Goal: Task Accomplishment & Management: Manage account settings

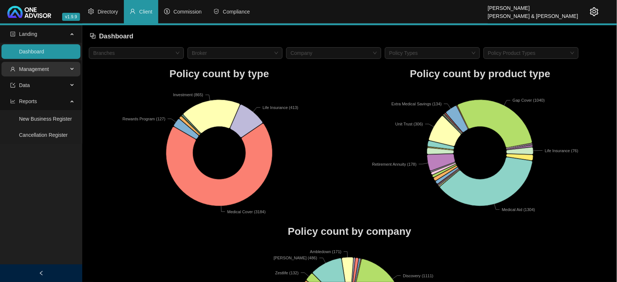
click at [48, 65] on span "Management" at bounding box center [39, 69] width 58 height 15
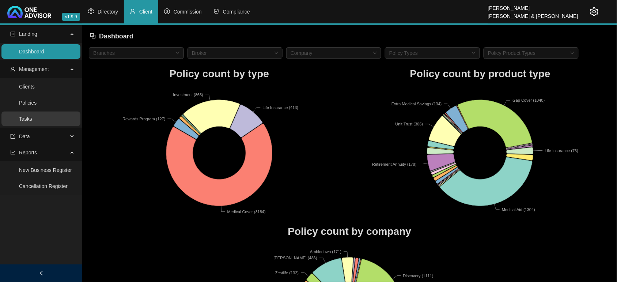
click at [29, 116] on link "Tasks" at bounding box center [25, 119] width 13 height 6
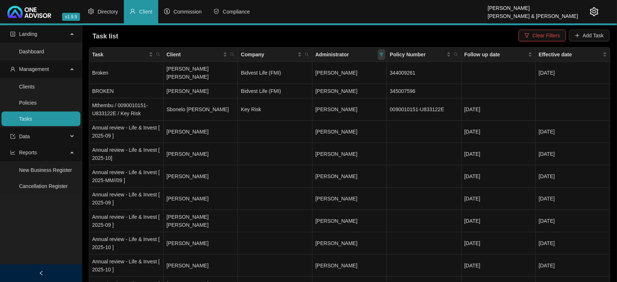
click at [381, 53] on icon "filter" at bounding box center [381, 55] width 4 height 4
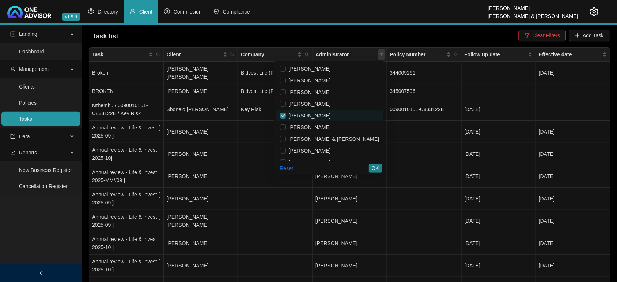
click at [381, 53] on icon "filter" at bounding box center [381, 55] width 4 height 4
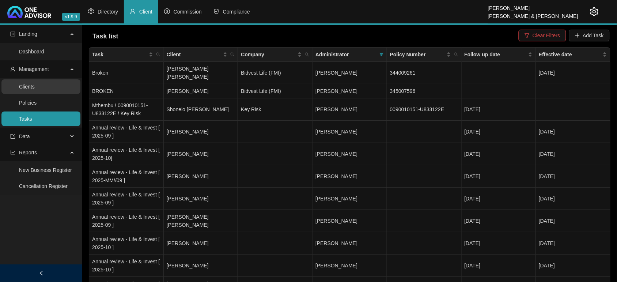
click at [35, 87] on link "Clients" at bounding box center [27, 87] width 16 height 6
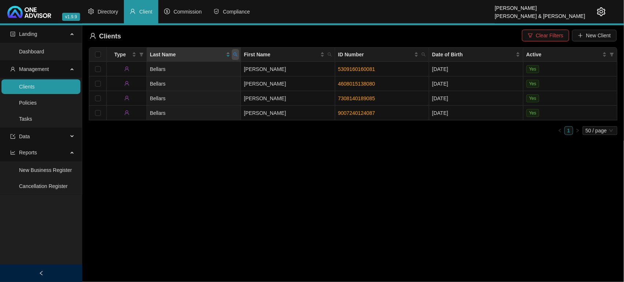
click at [238, 54] on icon "search" at bounding box center [235, 54] width 4 height 4
type input "HOLLOW"
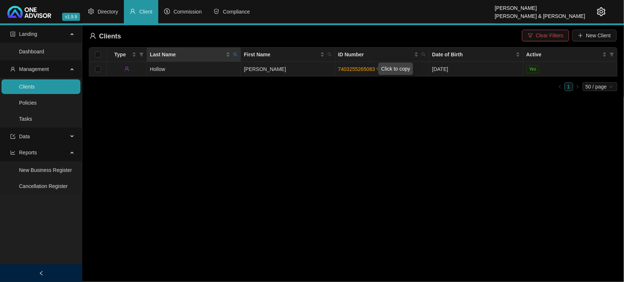
click at [357, 68] on link "7403255265083" at bounding box center [356, 69] width 37 height 6
click at [216, 65] on td "Hollow" at bounding box center [194, 69] width 94 height 15
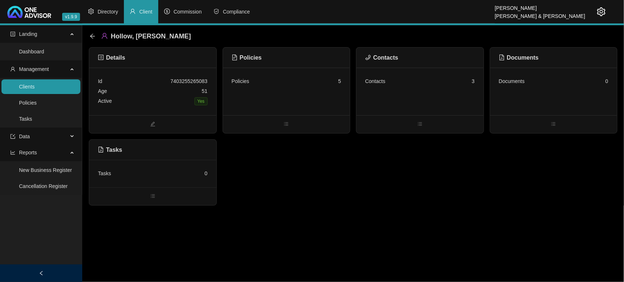
click at [300, 92] on div "Policies 5" at bounding box center [286, 92] width 127 height 48
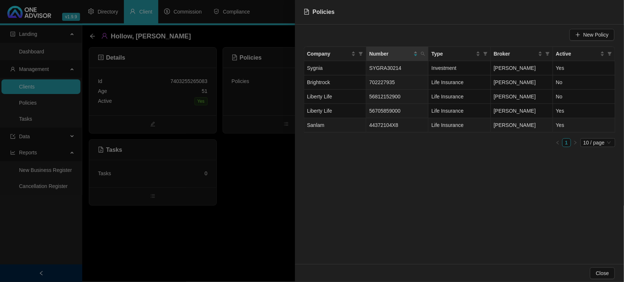
click at [338, 123] on td "Sanlam" at bounding box center [335, 125] width 62 height 14
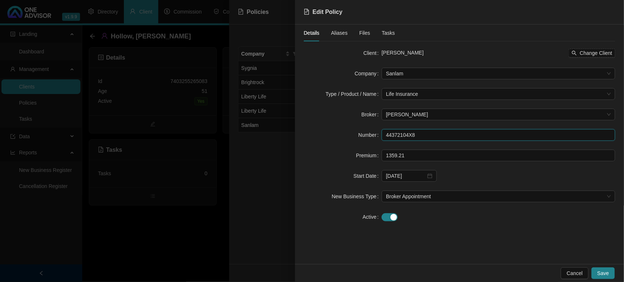
drag, startPoint x: 423, startPoint y: 136, endPoint x: 353, endPoint y: 136, distance: 69.4
click at [353, 136] on div "Number 44372104X8" at bounding box center [459, 135] width 311 height 12
click at [607, 273] on span "Save" at bounding box center [603, 273] width 12 height 8
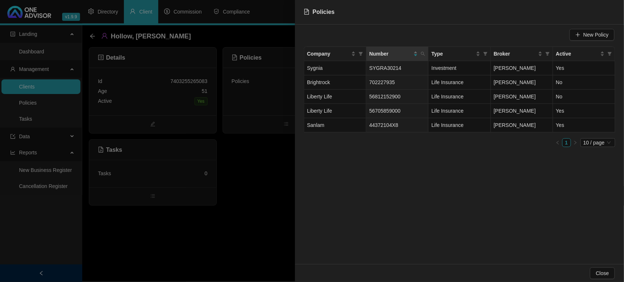
click at [202, 241] on div at bounding box center [312, 141] width 624 height 282
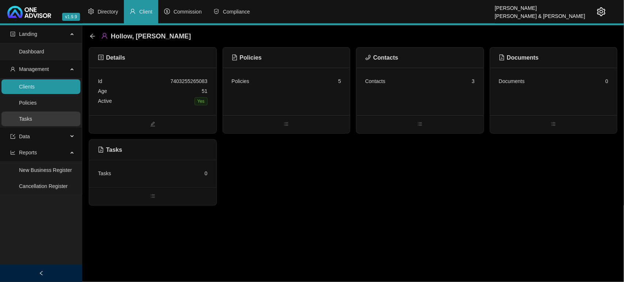
click at [32, 116] on link "Tasks" at bounding box center [25, 119] width 13 height 6
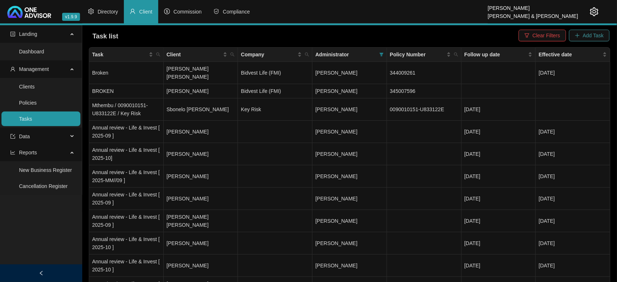
click at [587, 36] on span "Add Task" at bounding box center [593, 35] width 21 height 8
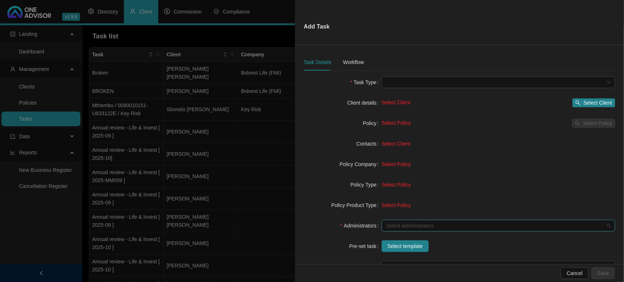
click at [420, 223] on div at bounding box center [494, 225] width 223 height 5
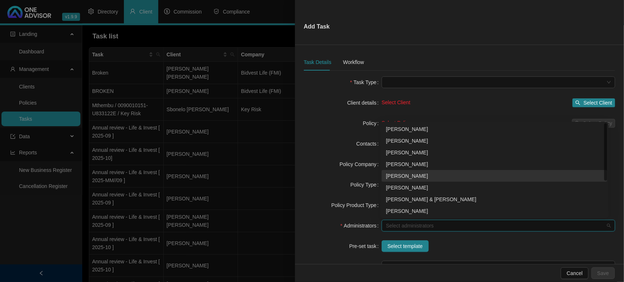
click at [406, 176] on div "[PERSON_NAME]" at bounding box center [494, 176] width 217 height 8
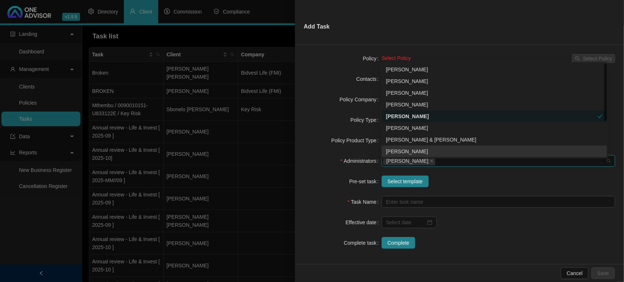
scroll to position [67, 0]
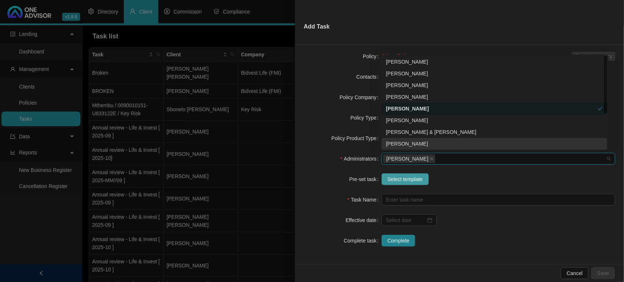
click at [399, 180] on span "Select template" at bounding box center [404, 179] width 35 height 8
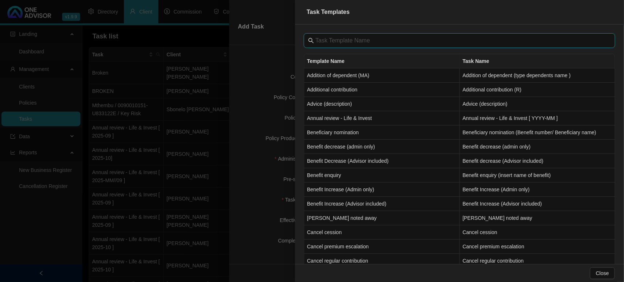
click at [334, 38] on input "text" at bounding box center [459, 40] width 289 height 9
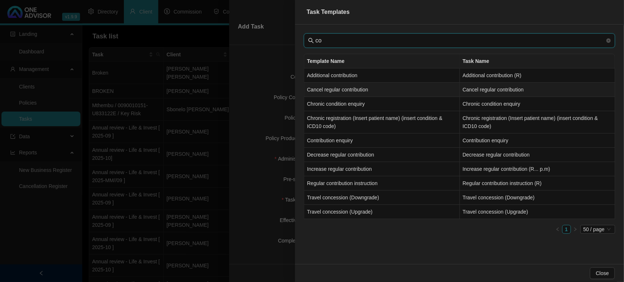
type input "c"
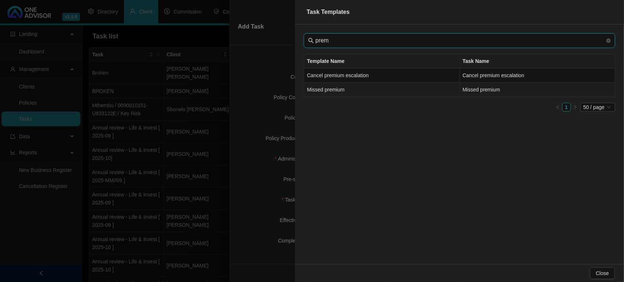
type input "prem"
click at [356, 93] on td "Missed premium" at bounding box center [382, 90] width 156 height 14
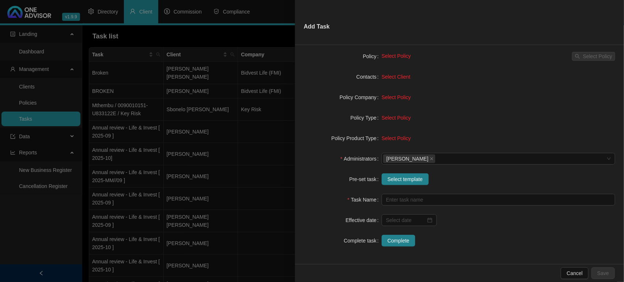
type input "Missed premium"
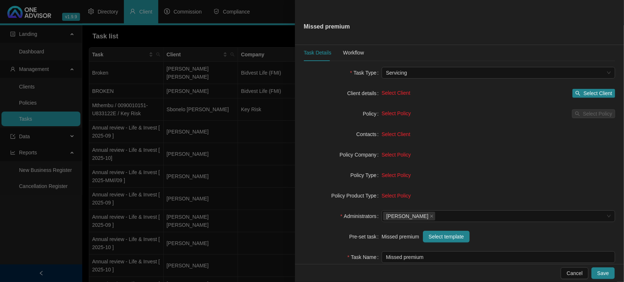
scroll to position [0, 0]
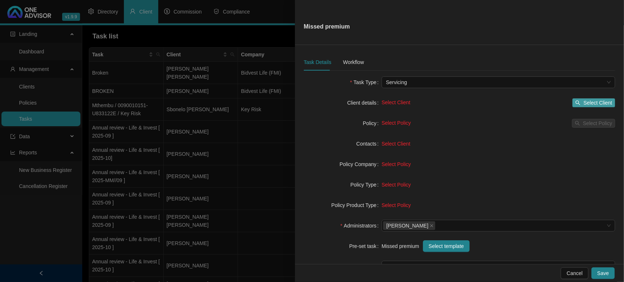
click at [598, 99] on span "Select Client" at bounding box center [597, 103] width 29 height 8
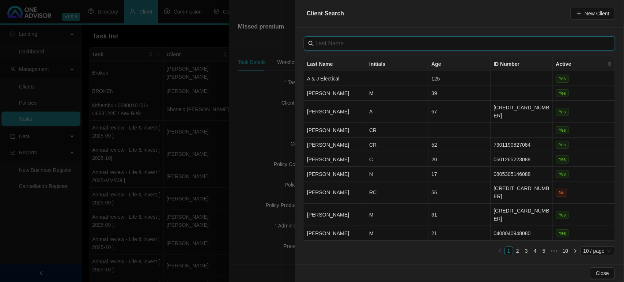
click at [348, 46] on input "text" at bounding box center [459, 43] width 289 height 9
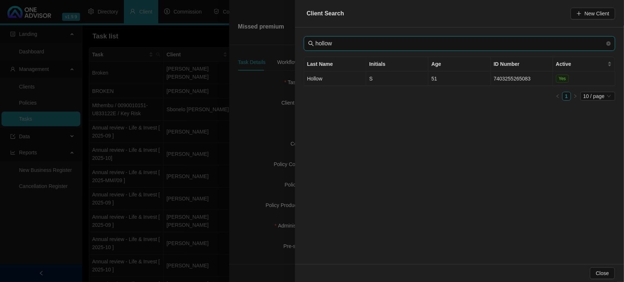
type input "hollow"
click at [353, 80] on td "Hollow" at bounding box center [335, 78] width 62 height 15
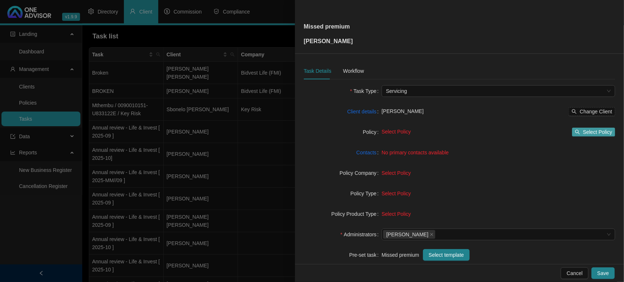
click at [594, 133] on span "Select Policy" at bounding box center [597, 132] width 29 height 8
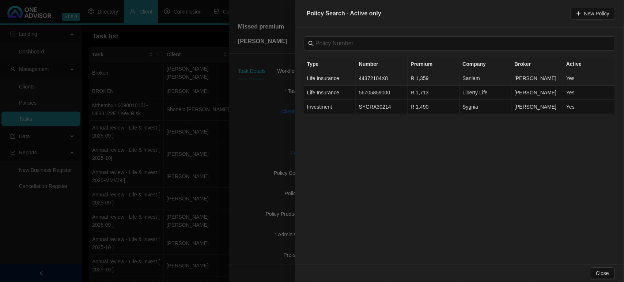
click at [333, 80] on span "Life Insurance" at bounding box center [323, 78] width 32 height 6
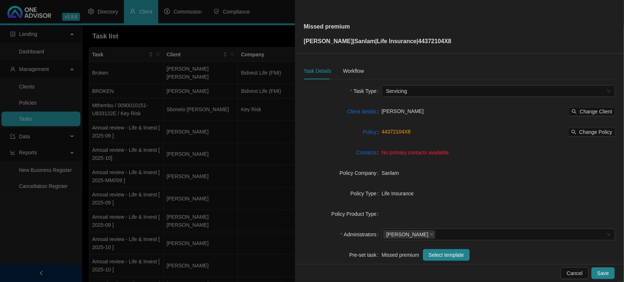
click at [404, 152] on span "No primary contacts available" at bounding box center [415, 152] width 67 height 6
click at [373, 154] on link "Contacts" at bounding box center [366, 152] width 20 height 8
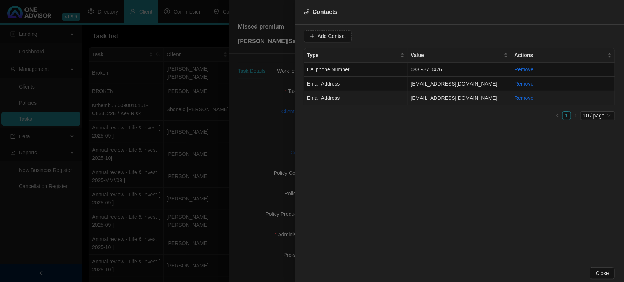
click at [384, 97] on td "Email Address" at bounding box center [356, 98] width 104 height 14
drag, startPoint x: 437, startPoint y: 31, endPoint x: 428, endPoint y: 40, distance: 12.7
click at [437, 32] on span "Email Address" at bounding box center [444, 36] width 46 height 11
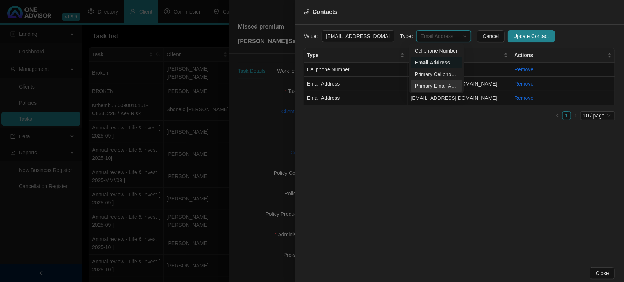
click at [426, 85] on div "Primary Email Address" at bounding box center [436, 86] width 43 height 8
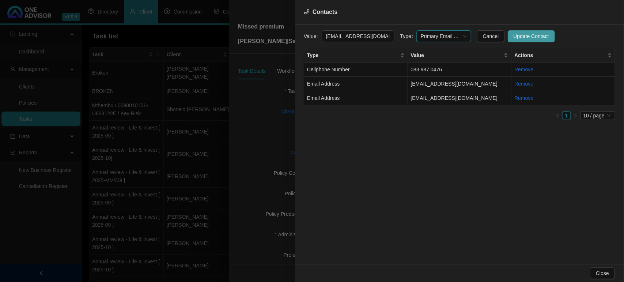
click at [527, 37] on span "Update Contact" at bounding box center [531, 36] width 35 height 8
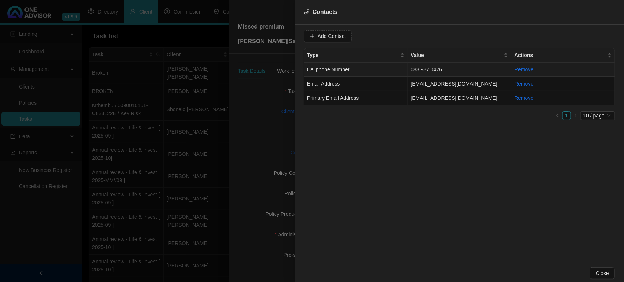
click at [372, 66] on td "Cellphone Number" at bounding box center [356, 70] width 104 height 14
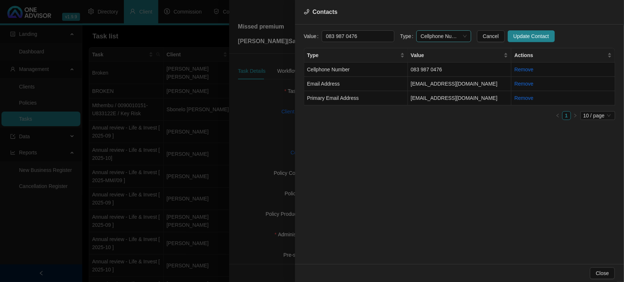
click at [432, 34] on span "Cellphone Number" at bounding box center [444, 36] width 46 height 11
click at [431, 75] on div "Primary Cellphone Number" at bounding box center [436, 74] width 43 height 8
click at [516, 35] on span "Update Contact" at bounding box center [531, 36] width 35 height 8
click at [601, 267] on div "Close" at bounding box center [459, 273] width 329 height 18
click at [601, 275] on span "Close" at bounding box center [602, 273] width 13 height 8
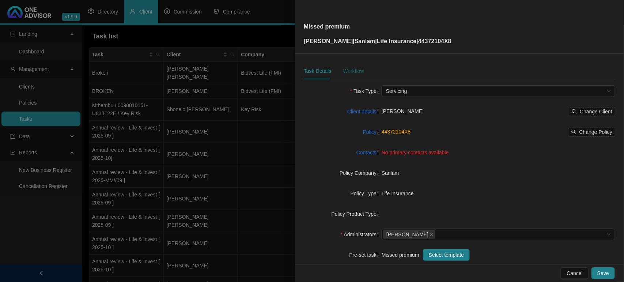
click at [347, 73] on div "Workflow" at bounding box center [353, 71] width 21 height 8
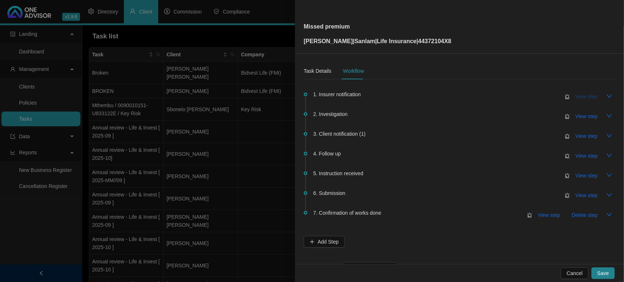
click at [586, 94] on span "View step" at bounding box center [587, 96] width 22 height 8
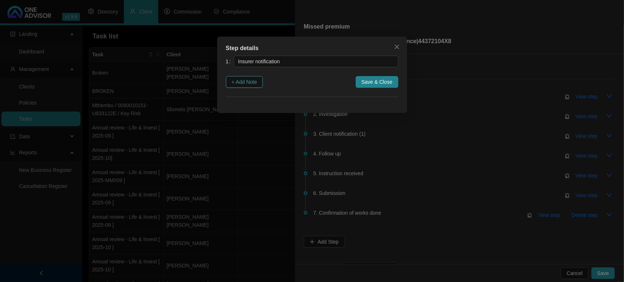
click at [253, 78] on span "+ Add Note" at bounding box center [245, 82] width 26 height 8
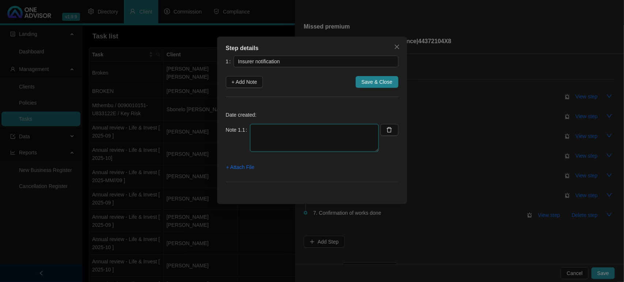
click at [273, 132] on textarea at bounding box center [314, 138] width 129 height 28
click at [338, 138] on textarea "Received missed debit report reflecting missed premium for client - password is…" at bounding box center [314, 138] width 129 height 28
paste textarea "D00157341"
type textarea "Received missed debit report reflecting missed premium for client - password is…"
click at [232, 166] on span "+ Attach File" at bounding box center [240, 167] width 28 height 8
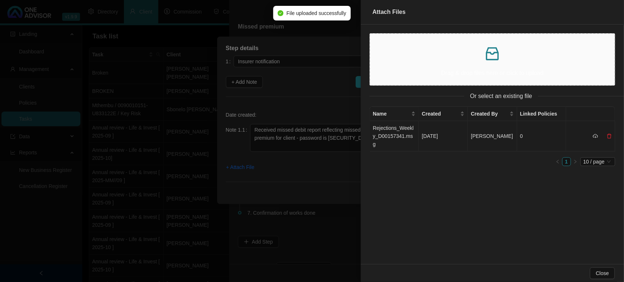
click at [397, 136] on td "Rejections_Weekly_D00157341.msg" at bounding box center [394, 136] width 49 height 30
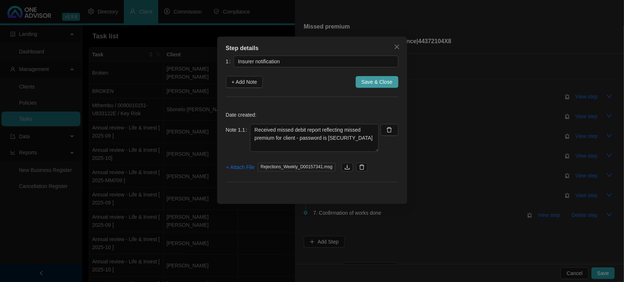
click at [372, 80] on span "Save & Close" at bounding box center [376, 82] width 31 height 8
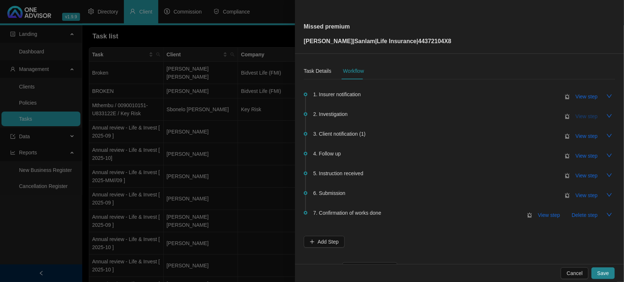
click at [576, 118] on span "View step" at bounding box center [587, 116] width 22 height 8
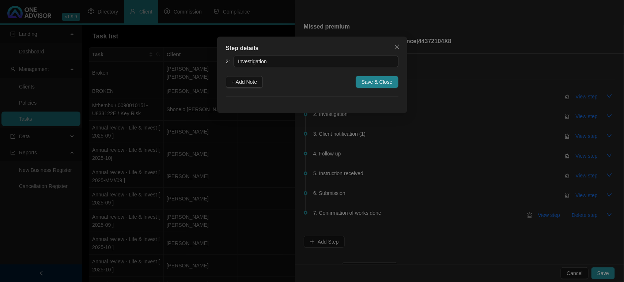
drag, startPoint x: 233, startPoint y: 83, endPoint x: 262, endPoint y: 101, distance: 34.2
click at [234, 83] on span "+ Add Note" at bounding box center [245, 82] width 26 height 8
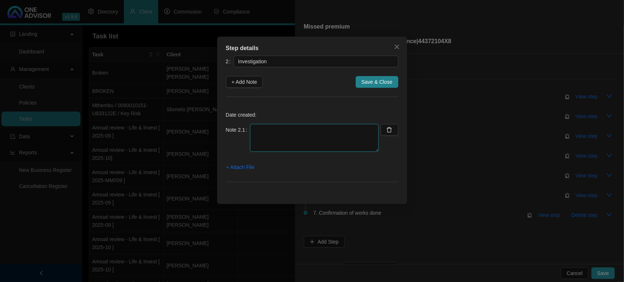
click at [272, 132] on textarea at bounding box center [314, 138] width 129 height 28
type textarea "w"
click at [373, 130] on textarea "Went on Sanport and requested the Cash referencec number" at bounding box center [314, 138] width 129 height 28
type textarea "Went on Sanport and requested the Cash reference number"
click at [251, 165] on span "+ Attach File" at bounding box center [240, 167] width 28 height 8
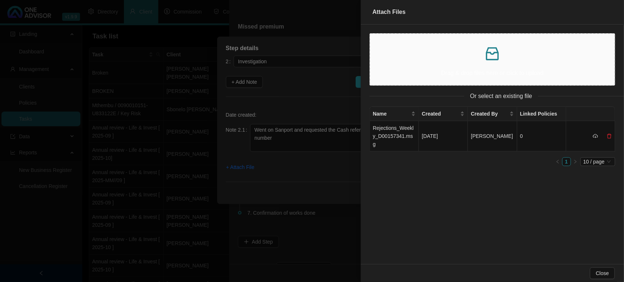
click at [454, 54] on p at bounding box center [492, 54] width 232 height 18
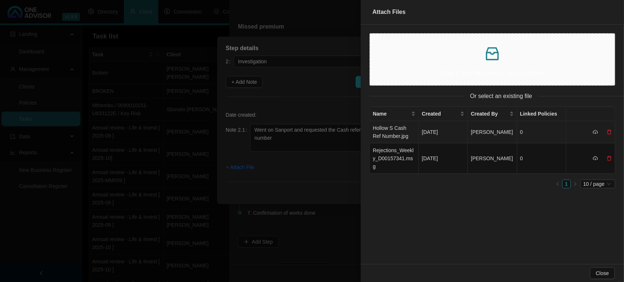
click at [404, 132] on td "Hollow S Cash Ref Number.jpg" at bounding box center [394, 132] width 49 height 22
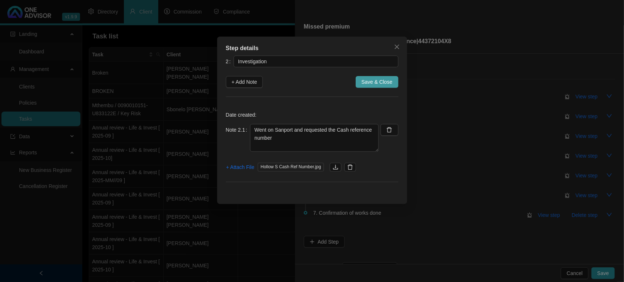
click at [377, 84] on span "Save & Close" at bounding box center [376, 82] width 31 height 8
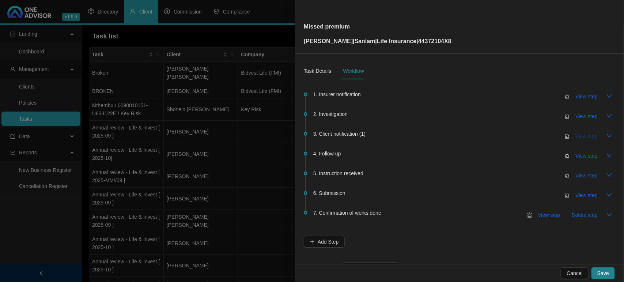
click at [576, 135] on span "View step" at bounding box center [587, 136] width 22 height 8
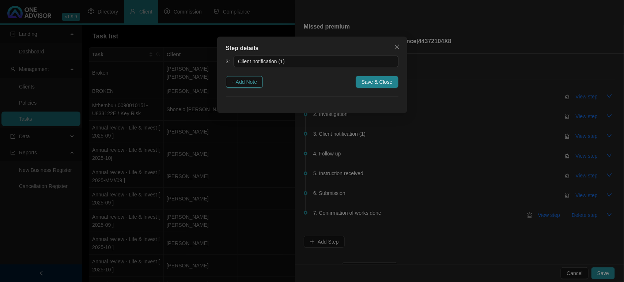
click at [247, 82] on span "+ Add Note" at bounding box center [245, 82] width 26 height 8
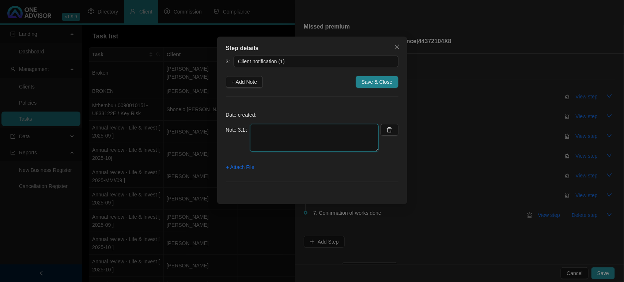
drag, startPoint x: 271, startPoint y: 143, endPoint x: 275, endPoint y: 136, distance: 7.5
click at [274, 140] on textarea at bounding box center [314, 138] width 129 height 28
type textarea "Emailed the client notification of options - manual or double collection on nex…"
click at [238, 168] on span "+ Attach File" at bounding box center [240, 167] width 28 height 8
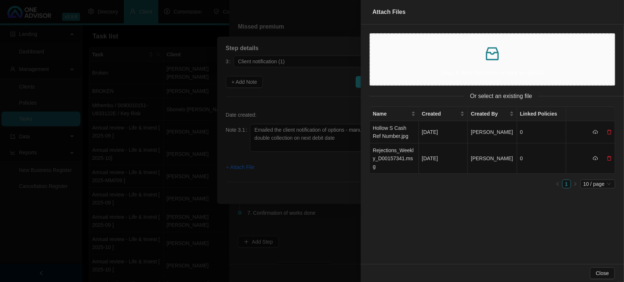
click at [464, 57] on p at bounding box center [492, 54] width 232 height 18
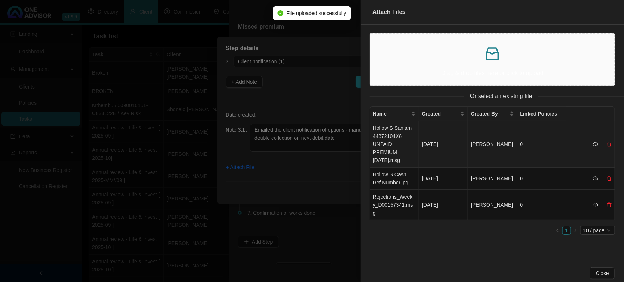
click at [395, 133] on td "Hollow S Sanlam 44372104X8 UNPAID PREMIUM 25 SEPTEMBER 2025.msg" at bounding box center [394, 144] width 49 height 46
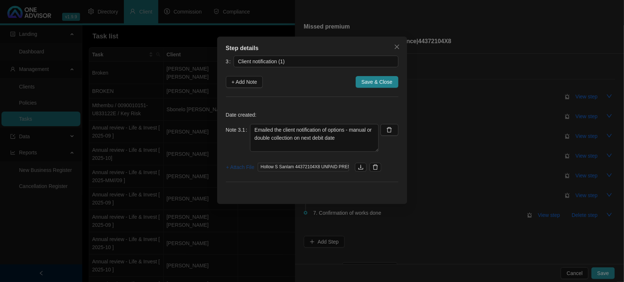
click at [239, 167] on span "+ Attach File" at bounding box center [240, 167] width 28 height 8
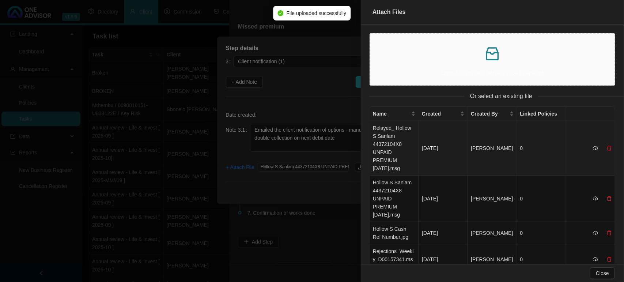
click at [399, 143] on td "Relayed_ Hollow S Sanlam 44372104X8 UNPAID PREMIUM 25 SEPTEMBER 2025.msg" at bounding box center [394, 148] width 49 height 54
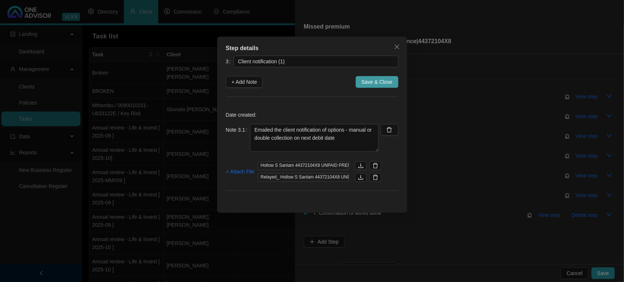
click at [372, 79] on span "Save & Close" at bounding box center [376, 82] width 31 height 8
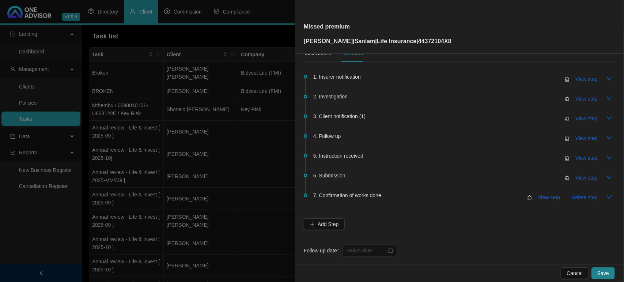
scroll to position [27, 0]
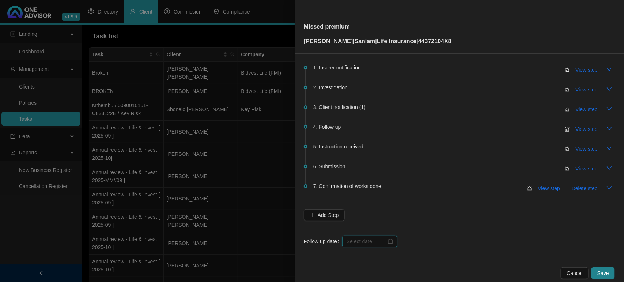
click at [376, 240] on input at bounding box center [367, 241] width 40 height 8
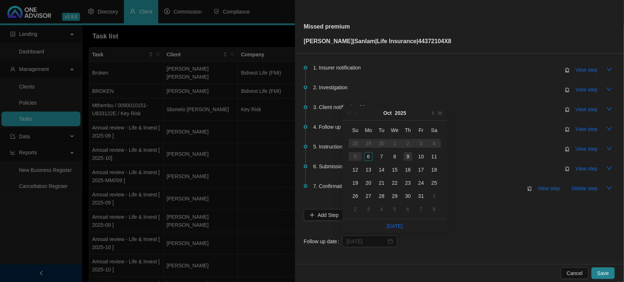
click at [407, 158] on div "9" at bounding box center [408, 156] width 9 height 9
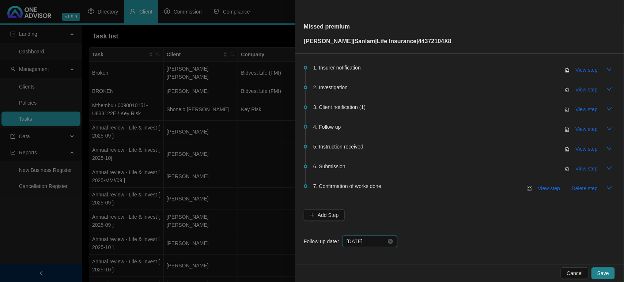
click at [374, 240] on input "2025-10-09" at bounding box center [367, 241] width 40 height 8
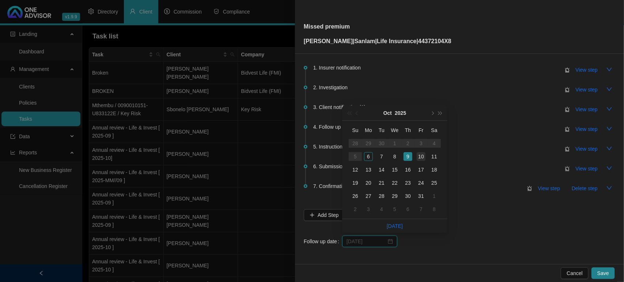
type input "2025-10-10"
click at [421, 158] on div "10" at bounding box center [421, 156] width 9 height 9
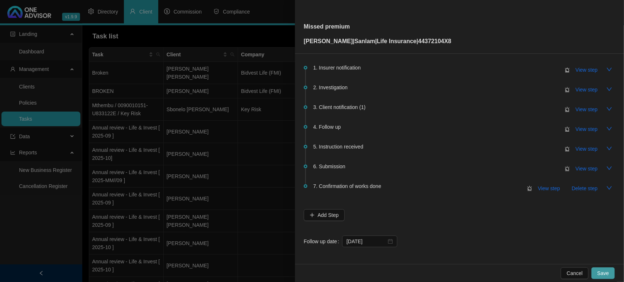
click at [601, 271] on span "Save" at bounding box center [603, 273] width 12 height 8
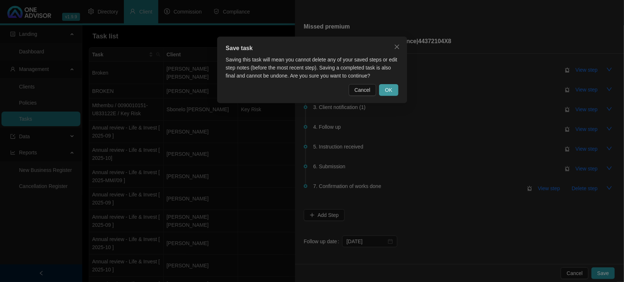
click at [389, 94] on button "OK" at bounding box center [388, 90] width 19 height 12
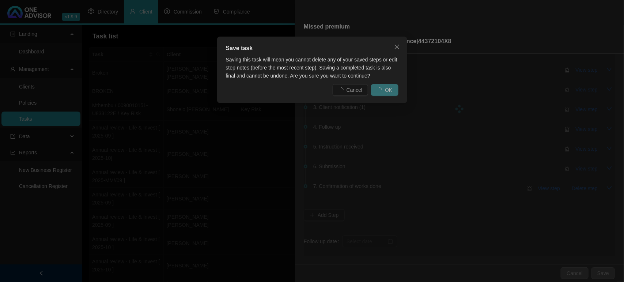
scroll to position [0, 0]
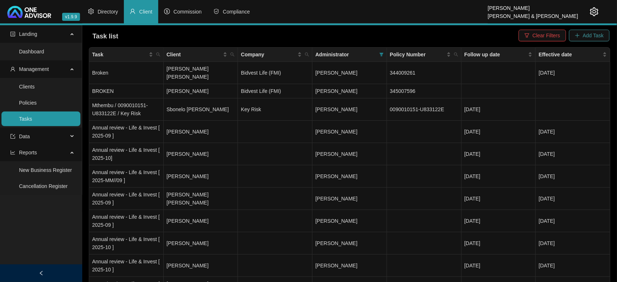
click at [583, 38] on span "Add Task" at bounding box center [593, 35] width 21 height 8
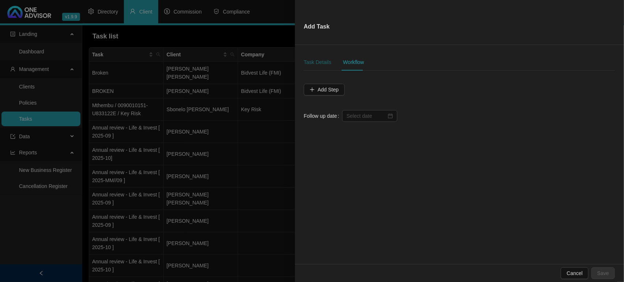
click at [322, 60] on div "Task Details" at bounding box center [317, 62] width 27 height 8
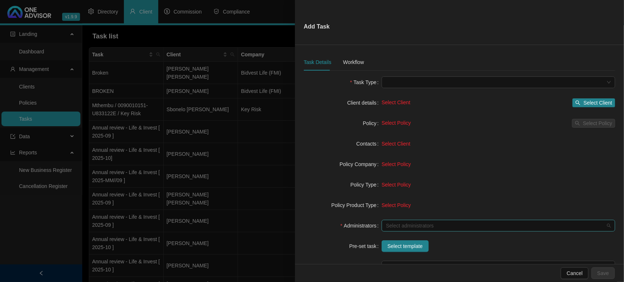
click at [404, 231] on div "Select administrators" at bounding box center [499, 226] width 234 height 12
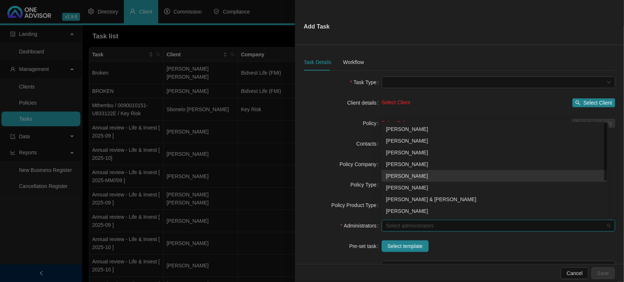
click at [400, 178] on div "[PERSON_NAME]" at bounding box center [494, 176] width 217 height 8
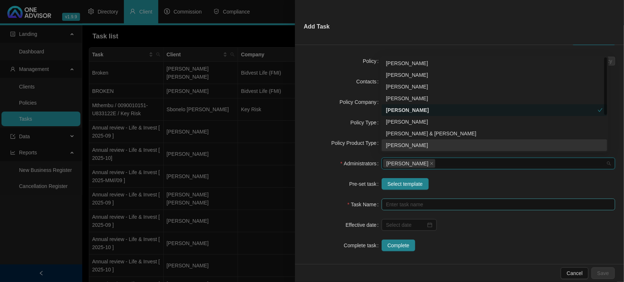
scroll to position [67, 0]
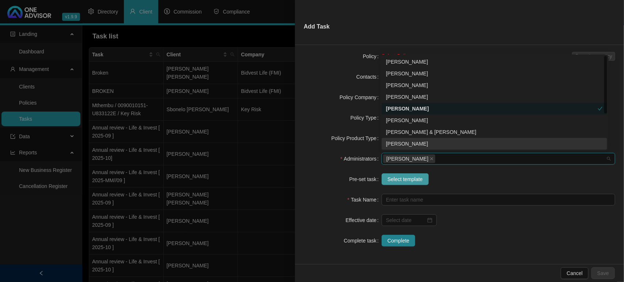
click at [401, 181] on span "Select template" at bounding box center [404, 179] width 35 height 8
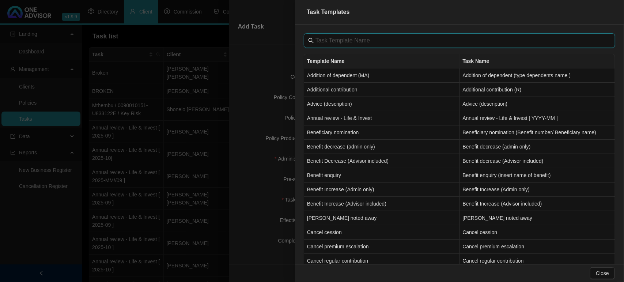
click at [342, 41] on input "text" at bounding box center [459, 40] width 289 height 9
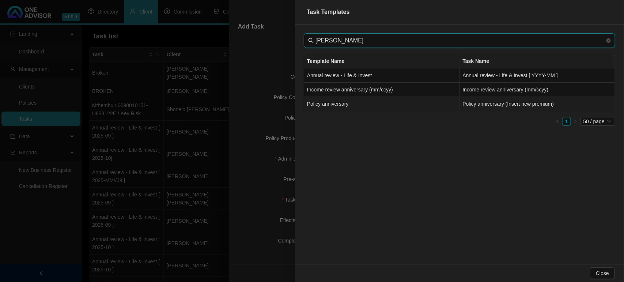
type input "ann"
click at [324, 103] on td "Policy anniversary" at bounding box center [382, 104] width 156 height 14
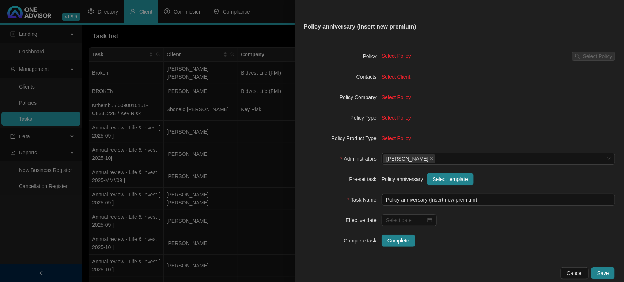
type input "Policy anniversary (Insert new premium)"
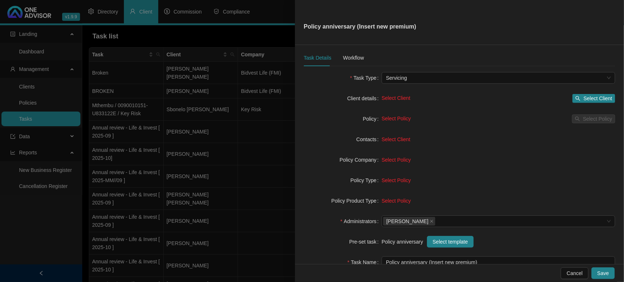
scroll to position [0, 0]
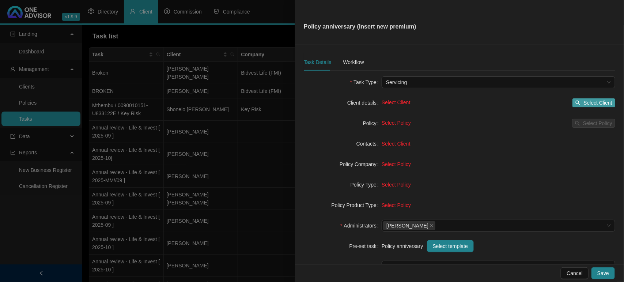
click at [593, 102] on span "Select Client" at bounding box center [597, 103] width 29 height 8
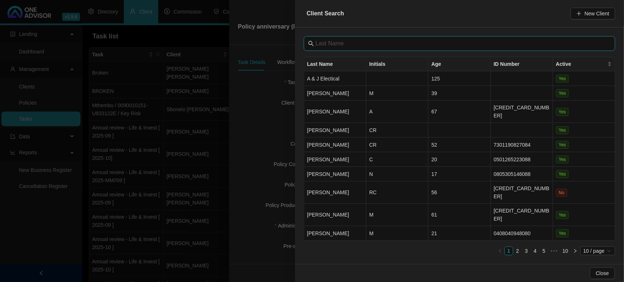
click at [350, 46] on input "text" at bounding box center [459, 43] width 289 height 9
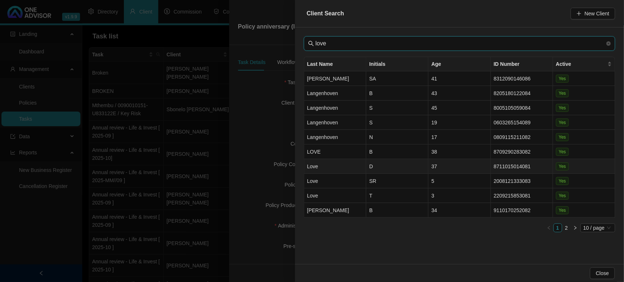
type input "love"
click at [341, 163] on td "Love" at bounding box center [335, 166] width 62 height 15
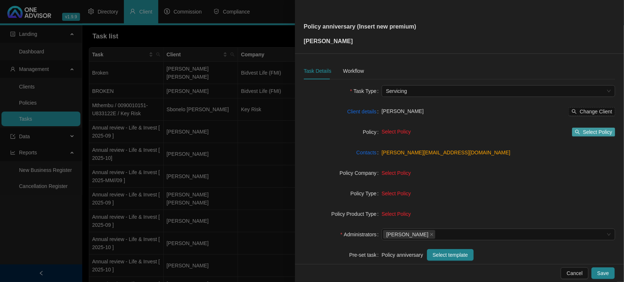
click at [600, 132] on span "Select Policy" at bounding box center [597, 132] width 29 height 8
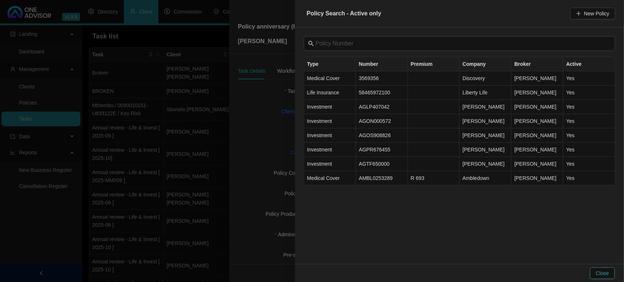
click at [606, 272] on span "Close" at bounding box center [602, 273] width 13 height 8
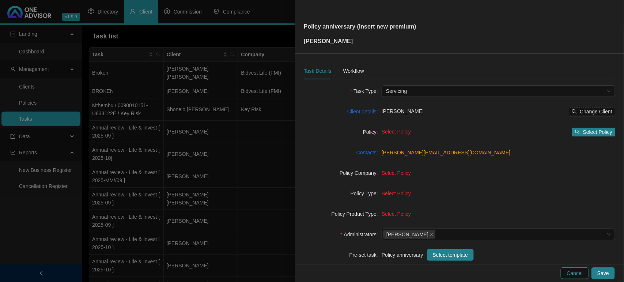
click at [576, 270] on span "Cancel" at bounding box center [575, 273] width 16 height 8
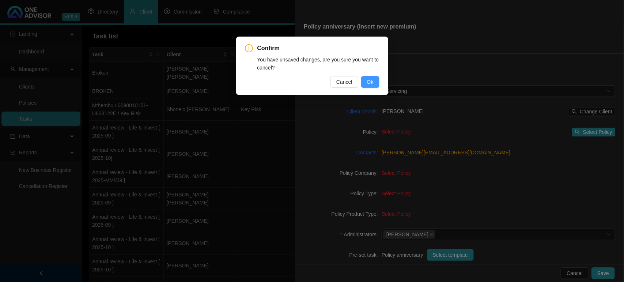
click at [370, 78] on span "Ok" at bounding box center [370, 82] width 7 height 8
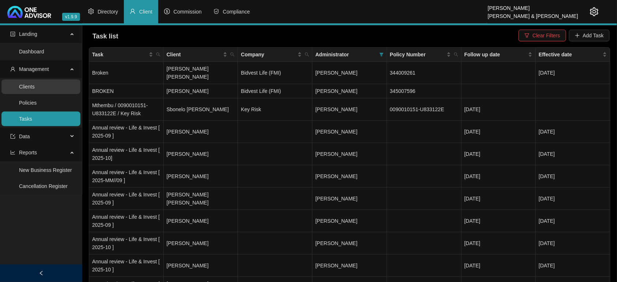
drag, startPoint x: 27, startPoint y: 84, endPoint x: 32, endPoint y: 83, distance: 4.5
click at [27, 84] on link "Clients" at bounding box center [27, 87] width 16 height 6
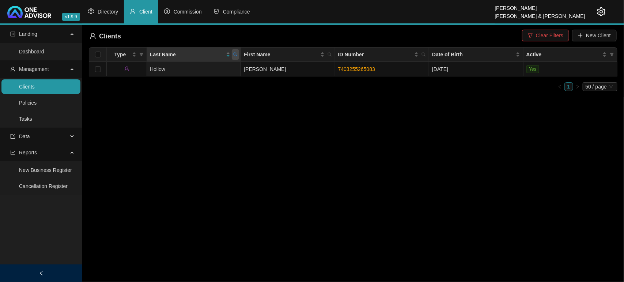
click at [236, 57] on span at bounding box center [235, 54] width 7 height 11
type input "love"
click at [182, 84] on span "Search" at bounding box center [188, 83] width 16 height 8
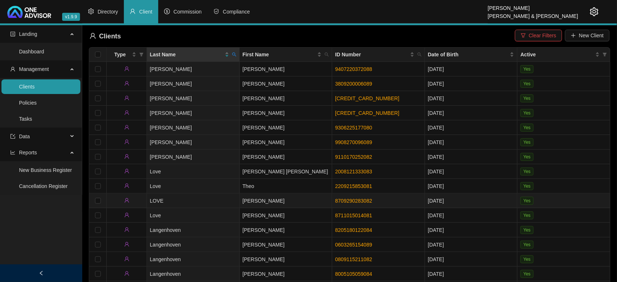
click at [215, 201] on td "LOVE" at bounding box center [193, 200] width 93 height 15
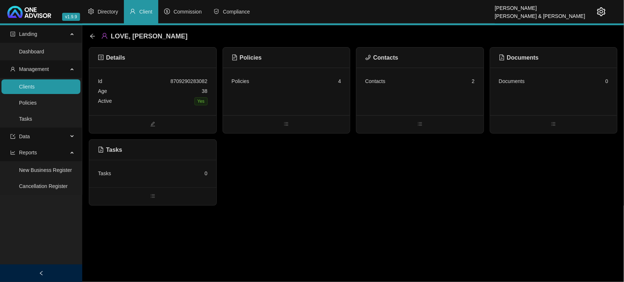
click at [159, 105] on div "Active Yes" at bounding box center [153, 101] width 110 height 10
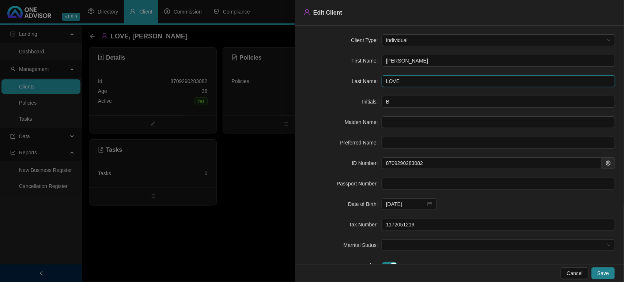
drag, startPoint x: 432, startPoint y: 80, endPoint x: 136, endPoint y: 75, distance: 296.1
click at [136, 75] on div "Edit Client Client Type Individual First Name Belinda Last Name LOVE Initials B…" at bounding box center [312, 141] width 624 height 282
type input "Love"
click at [610, 273] on button "Save" at bounding box center [602, 273] width 23 height 12
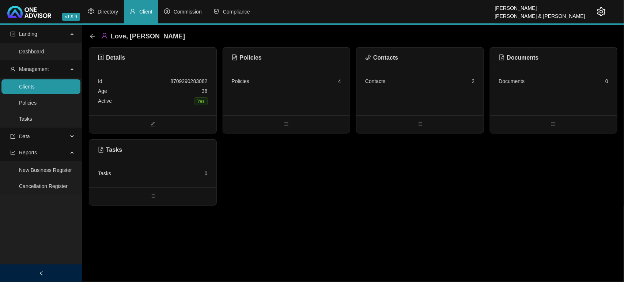
click at [35, 89] on link "Clients" at bounding box center [27, 87] width 16 height 6
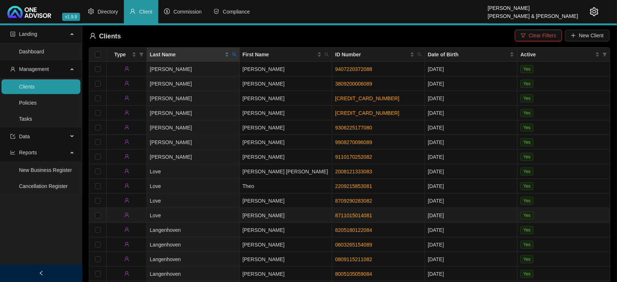
click at [214, 216] on td "Love" at bounding box center [193, 215] width 93 height 15
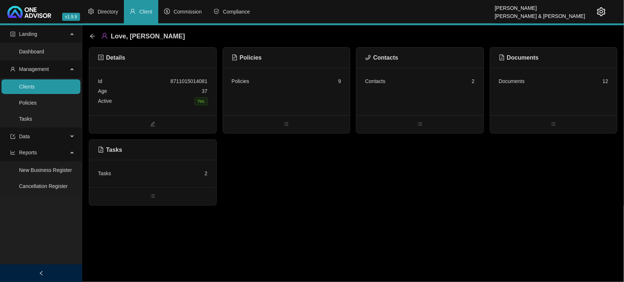
click at [297, 99] on div "Policies 9" at bounding box center [286, 92] width 127 height 48
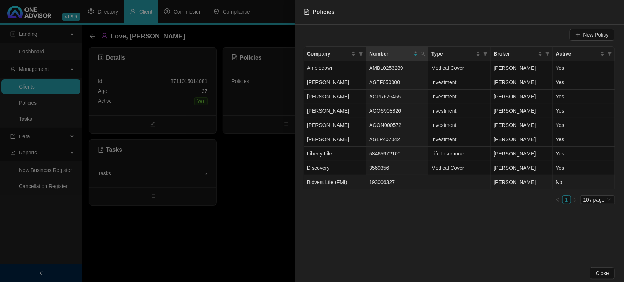
click at [350, 183] on td "Bidvest Life (FMI)" at bounding box center [335, 182] width 62 height 14
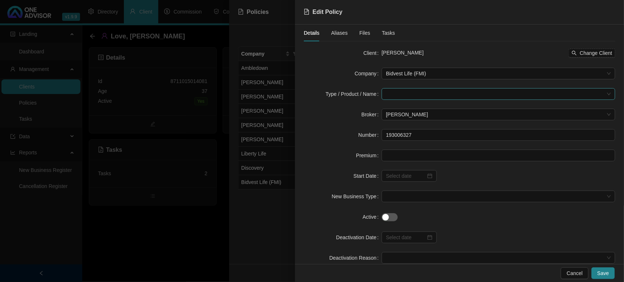
click at [412, 94] on input "search" at bounding box center [495, 93] width 218 height 11
click at [404, 119] on div "Life Insurance" at bounding box center [410, 120] width 49 height 8
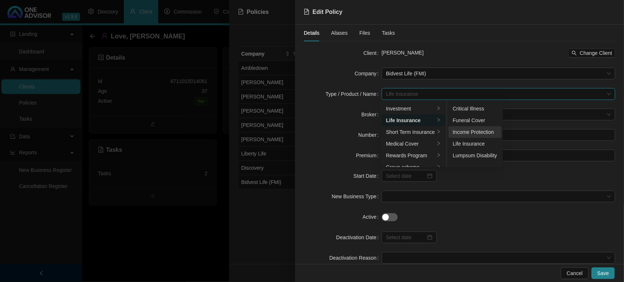
click at [477, 132] on div "Income Protection" at bounding box center [475, 132] width 44 height 8
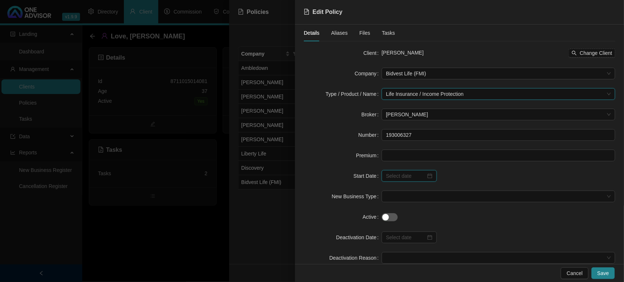
click at [415, 176] on input at bounding box center [406, 176] width 40 height 8
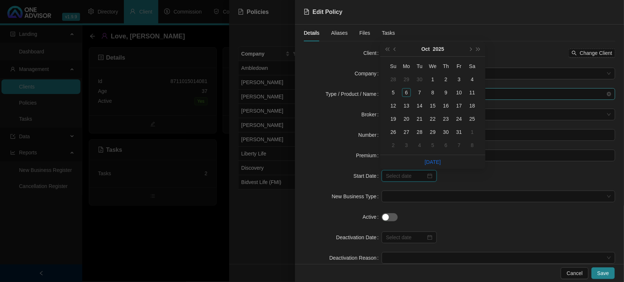
type input "2025-10-31"
type input "2025-10-04"
click at [436, 48] on button "2025" at bounding box center [438, 49] width 11 height 15
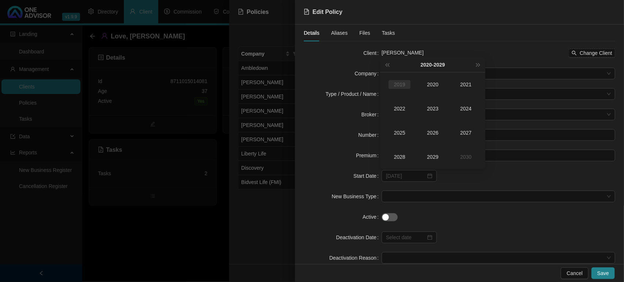
type input "2019-10-06"
click at [388, 64] on span "super-prev-year" at bounding box center [387, 65] width 4 height 4
click at [470, 108] on div "2014" at bounding box center [466, 108] width 22 height 9
click at [440, 157] on div "Nov" at bounding box center [433, 156] width 22 height 9
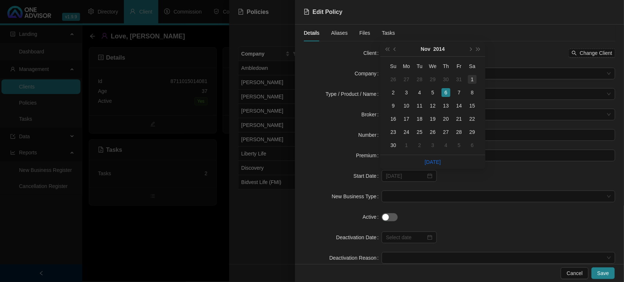
type input "2014-11-01"
click at [475, 81] on div "1" at bounding box center [472, 79] width 9 height 9
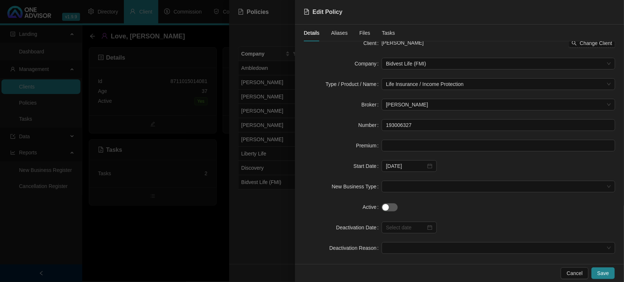
scroll to position [18, 0]
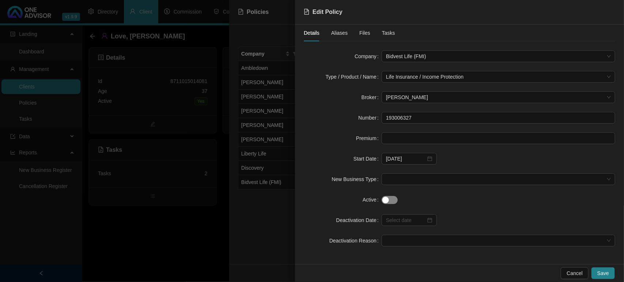
click at [386, 197] on div "button" at bounding box center [385, 200] width 7 height 7
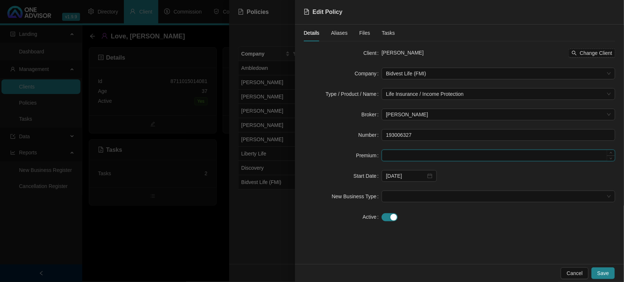
click at [410, 158] on input at bounding box center [498, 155] width 233 height 11
type input "1292.71"
click at [597, 270] on button "Save" at bounding box center [602, 273] width 23 height 12
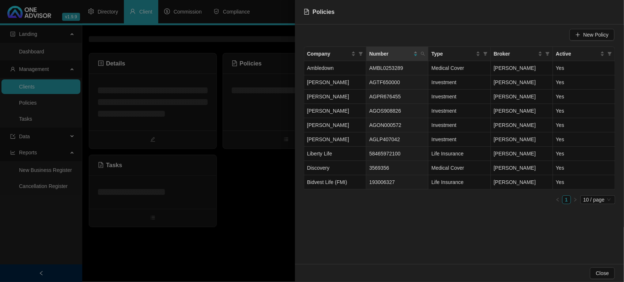
click at [267, 167] on div at bounding box center [312, 141] width 624 height 282
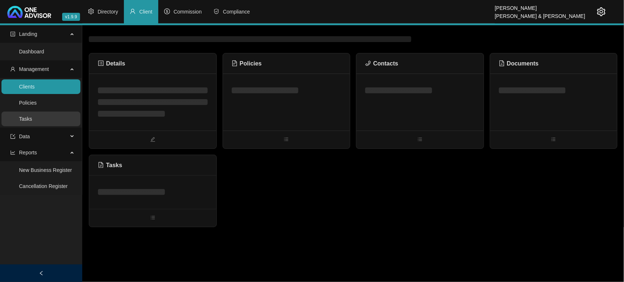
click at [20, 119] on link "Tasks" at bounding box center [25, 119] width 13 height 6
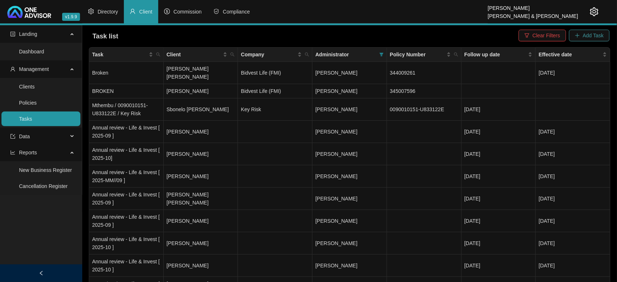
click at [584, 35] on span "Add Task" at bounding box center [593, 35] width 21 height 8
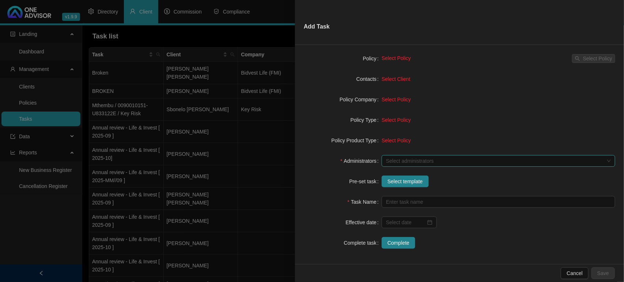
scroll to position [67, 0]
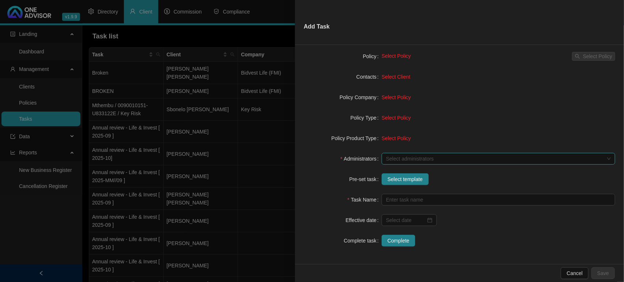
click at [401, 157] on div at bounding box center [494, 158] width 223 height 5
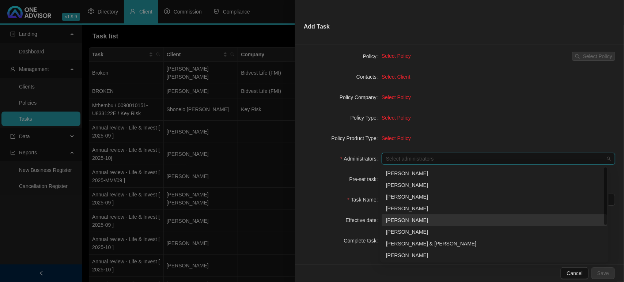
click at [406, 216] on div "[PERSON_NAME]" at bounding box center [494, 220] width 217 height 8
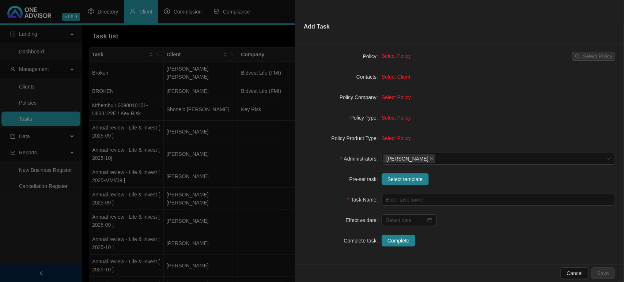
click at [317, 170] on form "Task Type Client details Select Client Select Client Policy Select Policy Selec…" at bounding box center [459, 128] width 311 height 237
click at [401, 180] on span "Select template" at bounding box center [404, 179] width 35 height 8
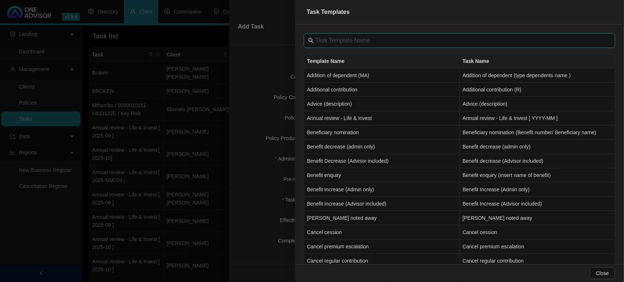
click at [326, 39] on input "text" at bounding box center [459, 40] width 289 height 9
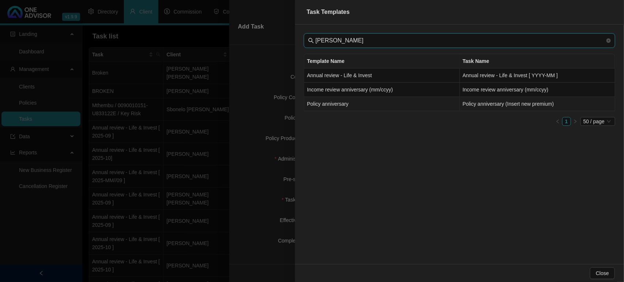
type input "ann"
click at [338, 108] on td "Policy anniversary" at bounding box center [382, 104] width 156 height 14
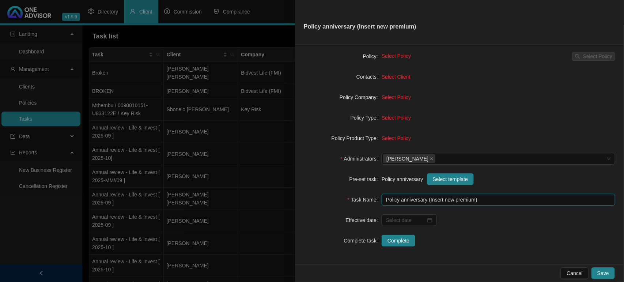
drag, startPoint x: 472, startPoint y: 199, endPoint x: 482, endPoint y: 230, distance: 32.6
click at [472, 200] on input "Policy anniversary (Insert new premium)" at bounding box center [499, 200] width 234 height 12
type input "Policy anniversary (R1292.71)"
click at [407, 220] on input at bounding box center [406, 220] width 40 height 8
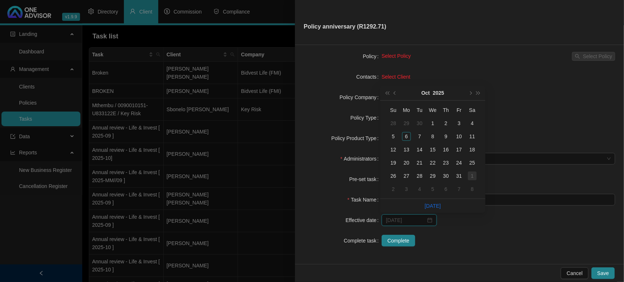
type input "2025-11-01"
click at [468, 176] on div "1" at bounding box center [472, 175] width 9 height 9
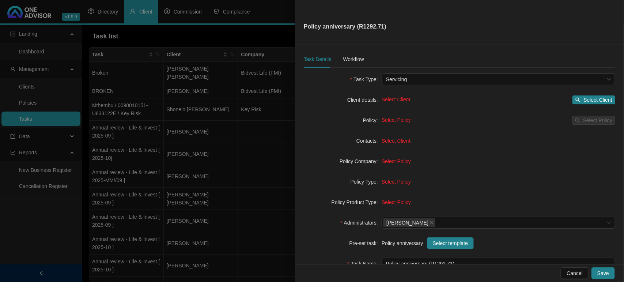
scroll to position [0, 0]
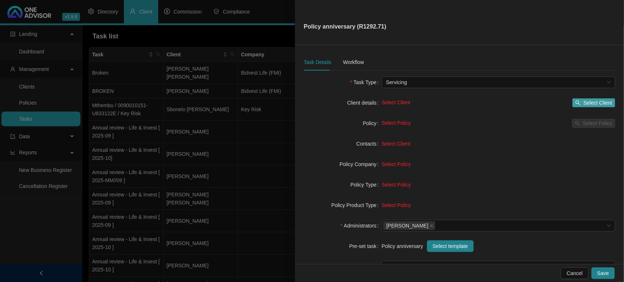
click at [583, 103] on span "Select Client" at bounding box center [597, 103] width 29 height 8
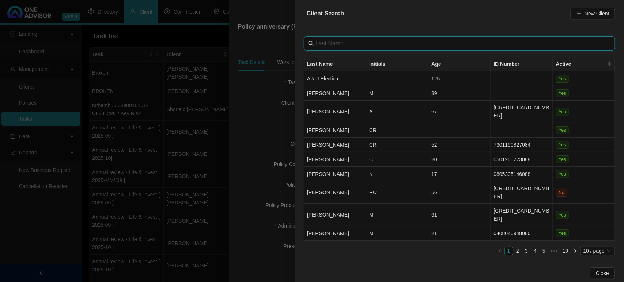
click at [343, 39] on input "text" at bounding box center [459, 43] width 289 height 9
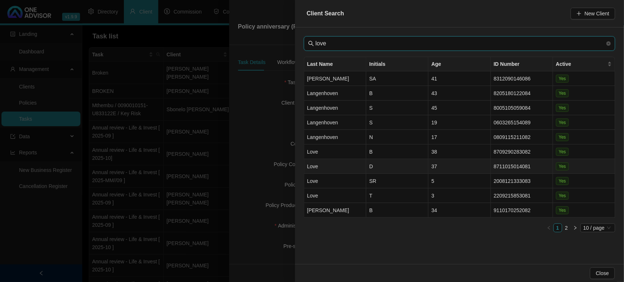
type input "love"
click at [379, 163] on td "D" at bounding box center [397, 166] width 62 height 15
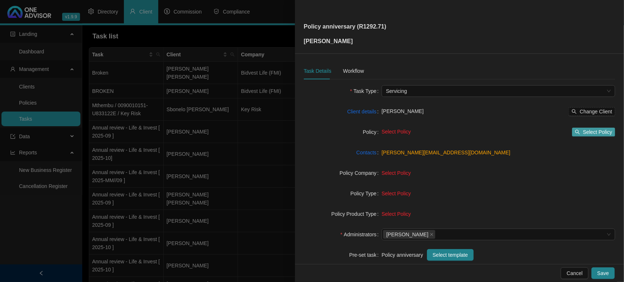
click at [585, 131] on span "Select Policy" at bounding box center [597, 132] width 29 height 8
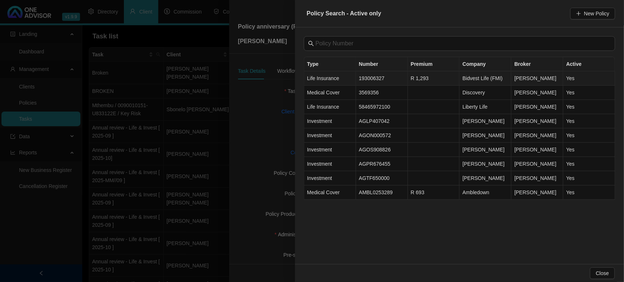
click at [383, 79] on td "193006327" at bounding box center [382, 78] width 52 height 14
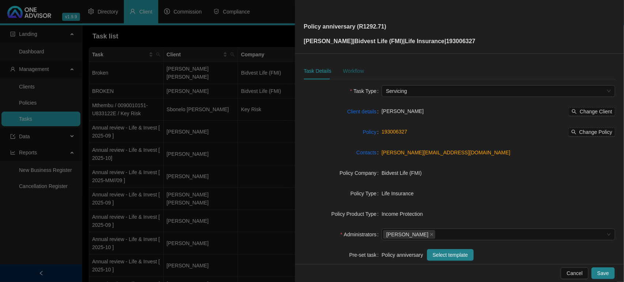
click at [359, 72] on div "Workflow" at bounding box center [353, 71] width 21 height 8
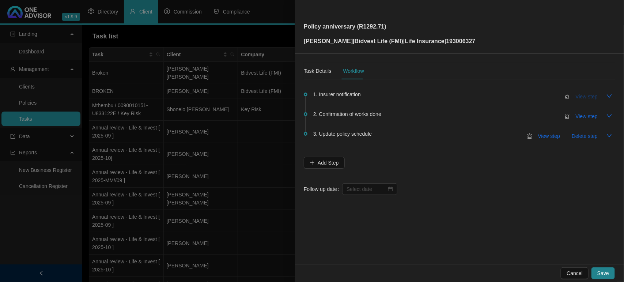
click at [587, 94] on span "View step" at bounding box center [587, 96] width 22 height 8
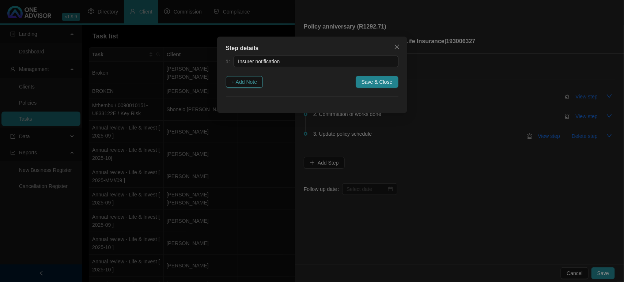
click at [226, 78] on button "+ Add Note" at bounding box center [244, 82] width 37 height 12
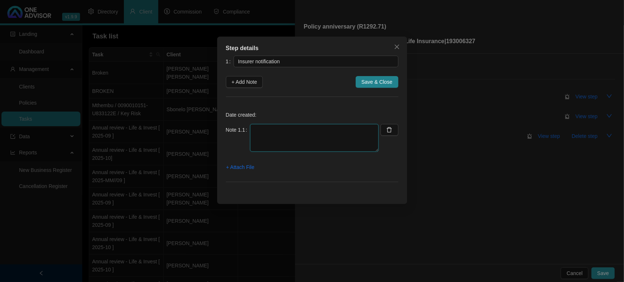
click at [289, 138] on textarea at bounding box center [314, 138] width 129 height 28
type textarea "Received notification of anniversary from Insurer"
click at [247, 167] on span "+ Attach File" at bounding box center [240, 167] width 28 height 8
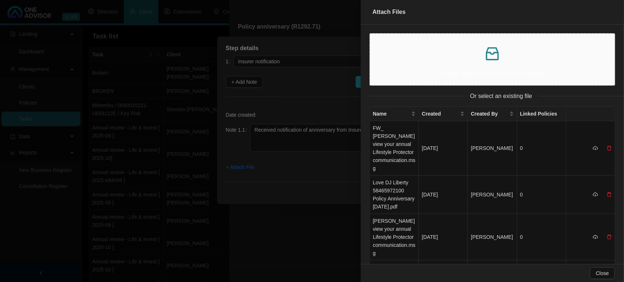
click at [440, 68] on div "Drag & drop files here or click to upload" at bounding box center [492, 59] width 232 height 39
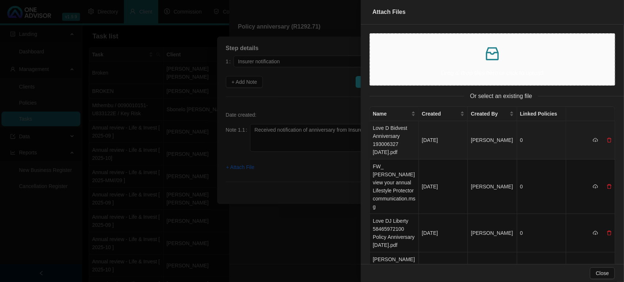
click at [383, 140] on td "Love D Bidvest Anniversary 193006327 November 2025.pdf" at bounding box center [394, 140] width 49 height 38
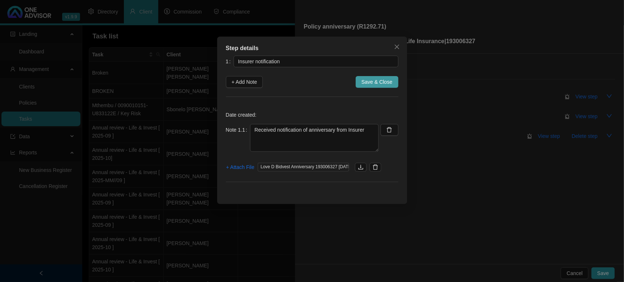
click at [371, 82] on span "Save & Close" at bounding box center [376, 82] width 31 height 8
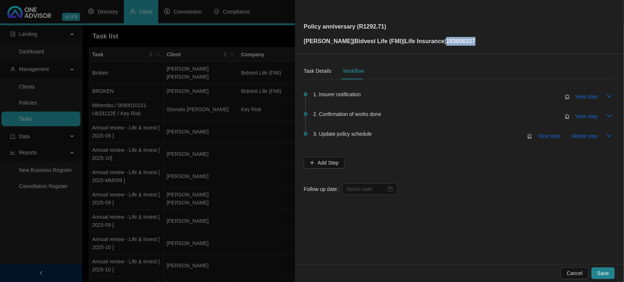
drag, startPoint x: 454, startPoint y: 44, endPoint x: 434, endPoint y: 46, distance: 19.8
click at [434, 46] on div "Policy anniversary (R1292.71) Darren Love | Bidvest Life (FMI) | Life Insurance…" at bounding box center [459, 27] width 329 height 54
copy p "193006327"
click at [598, 117] on button "View step" at bounding box center [587, 116] width 34 height 12
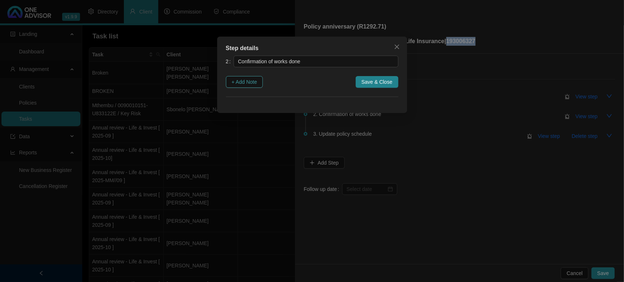
click at [243, 85] on span "+ Add Note" at bounding box center [245, 82] width 26 height 8
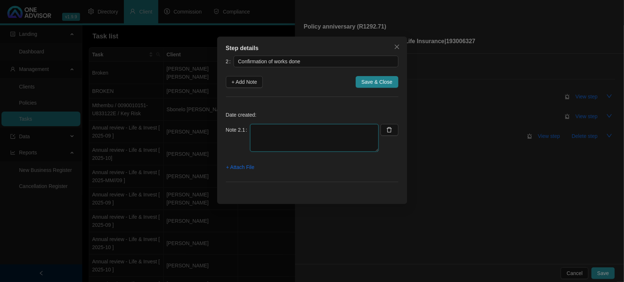
click at [266, 139] on textarea at bounding box center [314, 138] width 129 height 28
type textarea "Emailed Anniversary to the client"
click at [234, 165] on span "+ Attach File" at bounding box center [240, 167] width 28 height 8
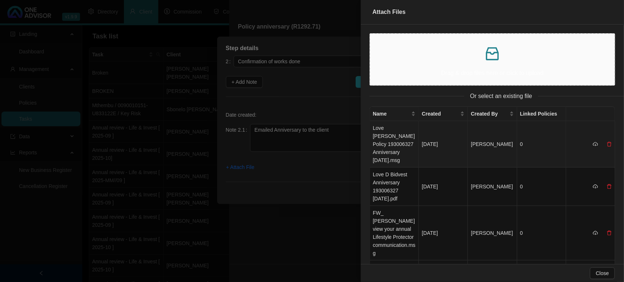
click at [390, 152] on td "Love Darren Bidvest Policy 193006327 Anniversary November 2025.msg" at bounding box center [394, 144] width 49 height 46
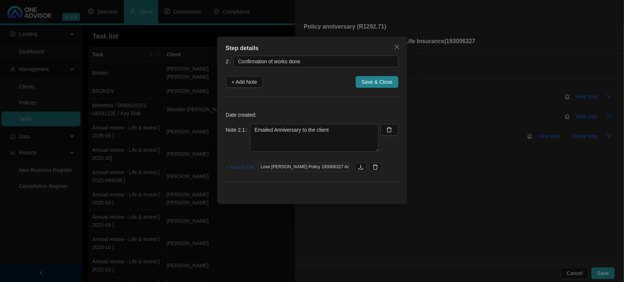
click at [241, 171] on span "+ Attach File" at bounding box center [240, 167] width 28 height 8
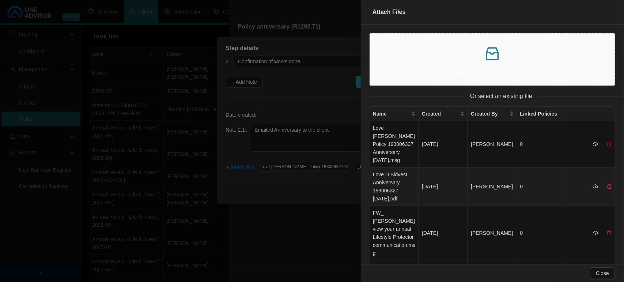
click at [384, 185] on td "Love D Bidvest Anniversary 193006327 November 2025.pdf" at bounding box center [394, 186] width 49 height 38
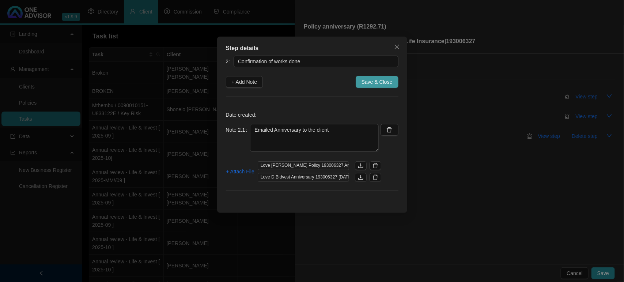
click at [382, 81] on span "Save & Close" at bounding box center [376, 82] width 31 height 8
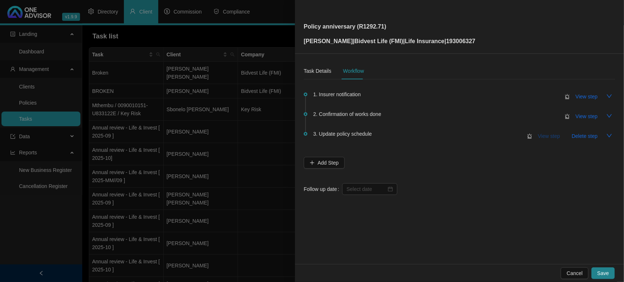
click at [549, 134] on span "View step" at bounding box center [549, 136] width 22 height 8
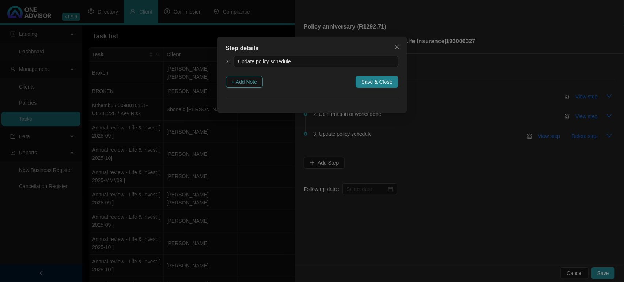
click at [251, 81] on span "+ Add Note" at bounding box center [245, 82] width 26 height 8
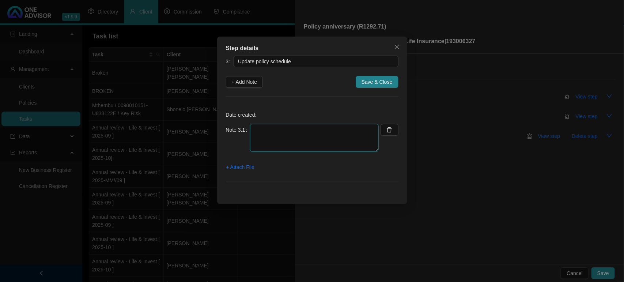
click at [262, 141] on textarea at bounding box center [314, 138] width 129 height 28
type textarea "Schedule updated"
click at [367, 81] on span "Save & Close" at bounding box center [376, 82] width 31 height 8
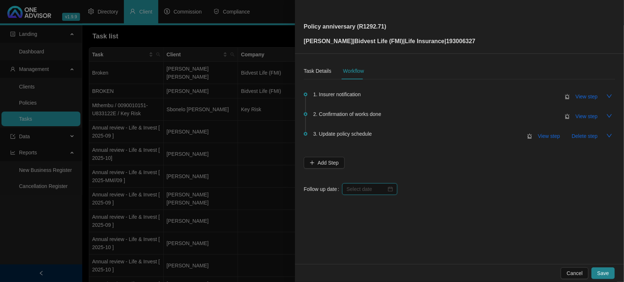
click at [362, 186] on input at bounding box center [367, 189] width 40 height 8
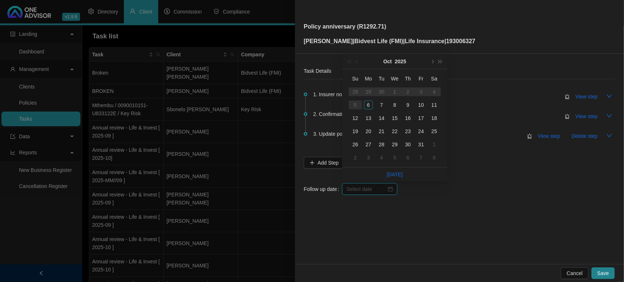
click at [363, 186] on input at bounding box center [367, 189] width 40 height 8
type input "2025-10-19"
type input "2025-10-27"
type input "2025-11-02"
type input "2025-11-03"
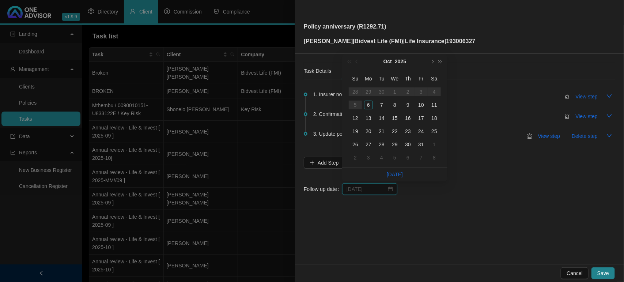
type input "2025-10-06"
click at [320, 70] on div "Task Details" at bounding box center [317, 71] width 27 height 8
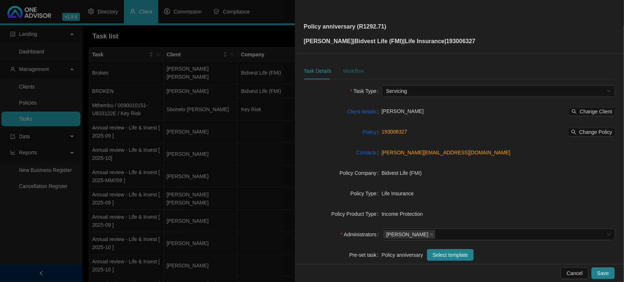
click at [350, 72] on div "Workflow" at bounding box center [353, 71] width 21 height 8
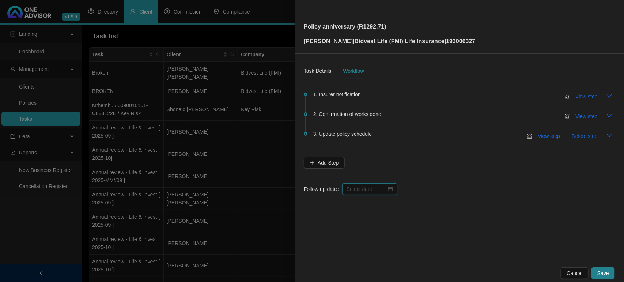
click at [350, 187] on input at bounding box center [367, 189] width 40 height 8
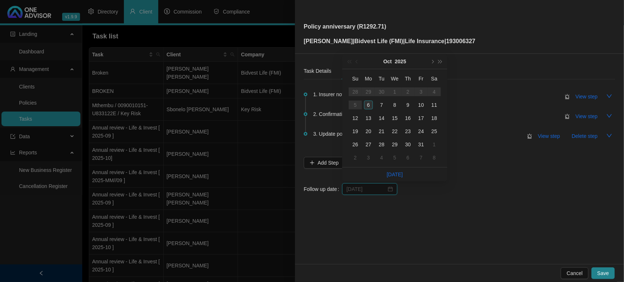
type input "2025-10-06"
click at [369, 105] on div "6" at bounding box center [368, 105] width 9 height 9
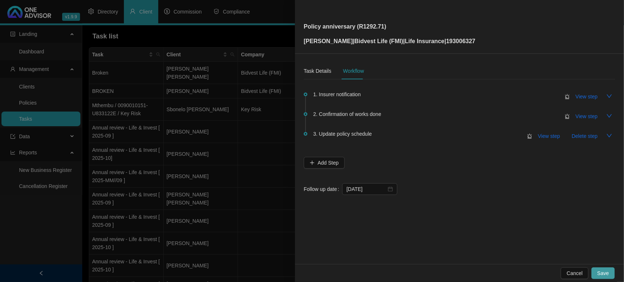
click at [607, 273] on span "Save" at bounding box center [603, 273] width 12 height 8
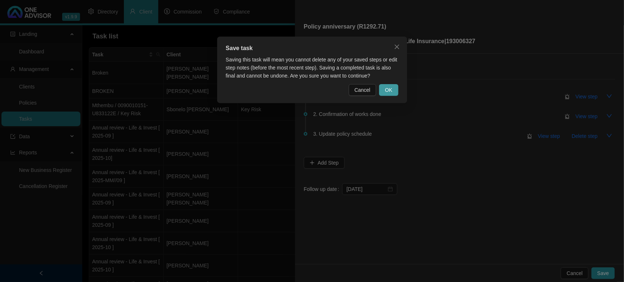
click at [386, 90] on span "OK" at bounding box center [388, 90] width 7 height 8
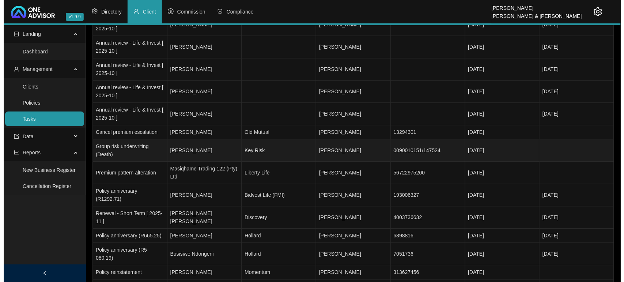
scroll to position [411, 0]
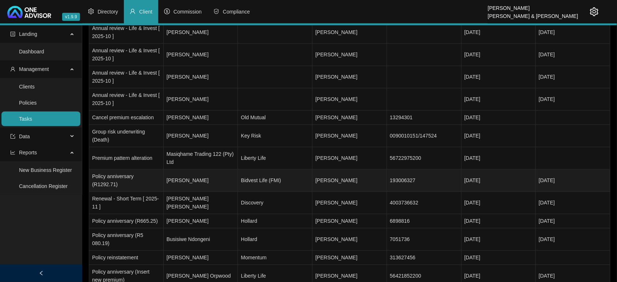
click at [301, 170] on td "Bidvest Life (FMI)" at bounding box center [275, 181] width 75 height 22
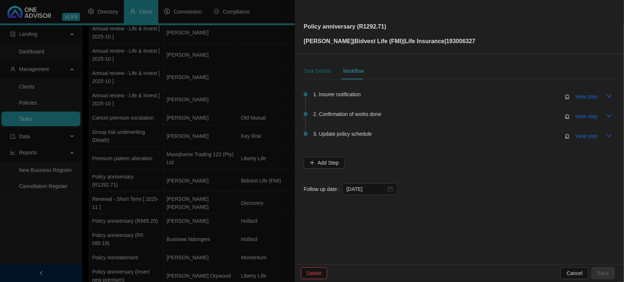
drag, startPoint x: 315, startPoint y: 68, endPoint x: 319, endPoint y: 79, distance: 11.5
click at [314, 68] on div "Task Details" at bounding box center [317, 71] width 27 height 8
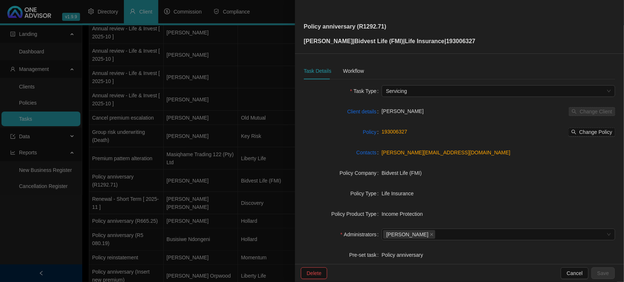
scroll to position [76, 0]
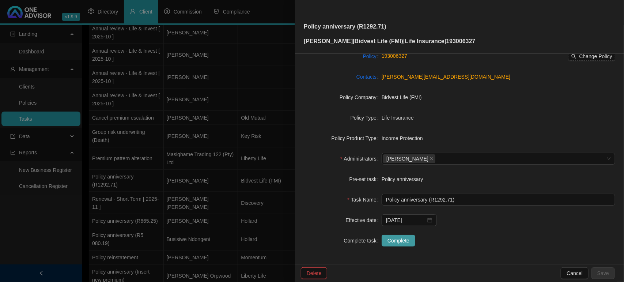
click at [395, 241] on span "Complete" at bounding box center [398, 240] width 22 height 8
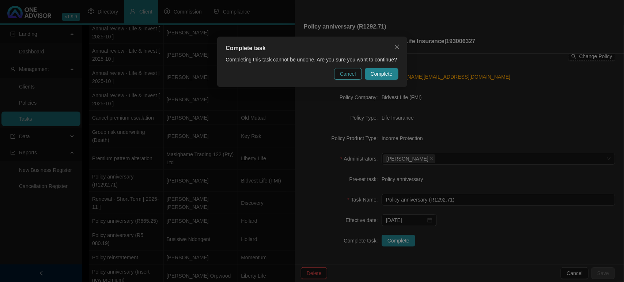
click at [351, 77] on span "Cancel" at bounding box center [348, 74] width 16 height 8
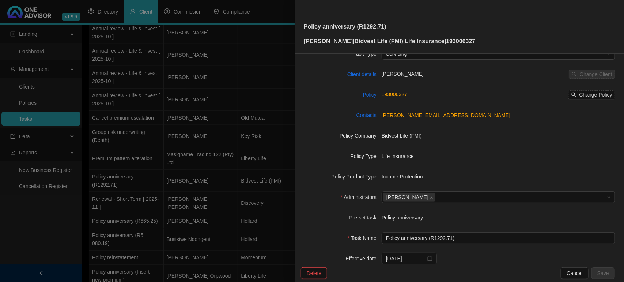
scroll to position [0, 0]
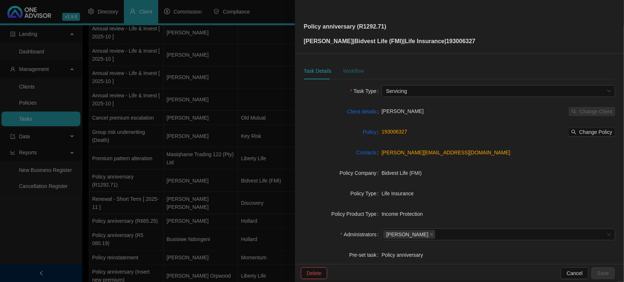
click at [355, 67] on div "Workflow" at bounding box center [353, 71] width 21 height 8
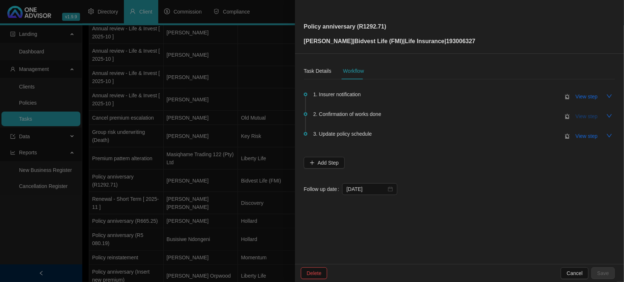
click at [583, 116] on span "View step" at bounding box center [587, 116] width 22 height 8
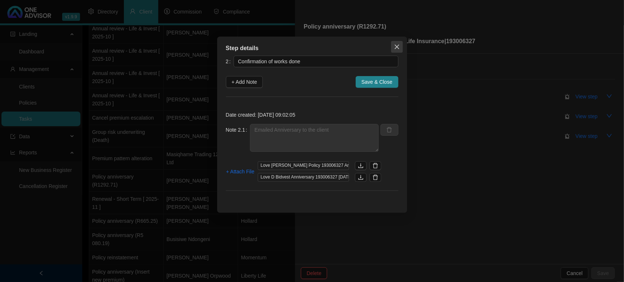
click at [400, 45] on span "Close" at bounding box center [397, 47] width 12 height 6
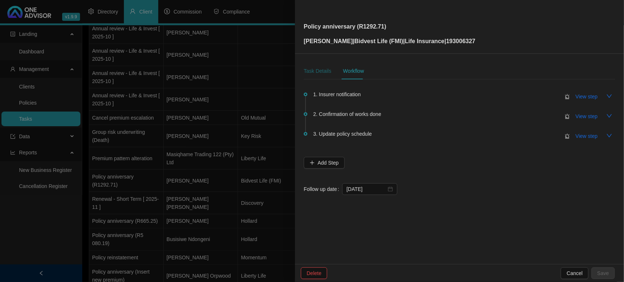
click at [315, 73] on div "Task Details" at bounding box center [317, 71] width 27 height 8
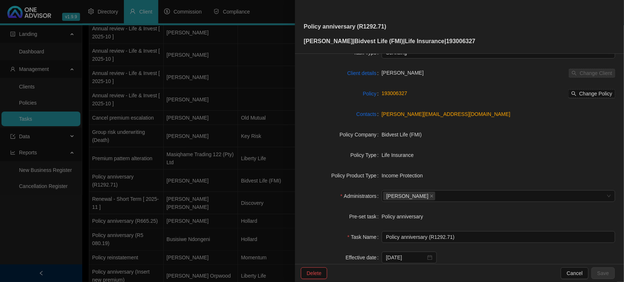
scroll to position [76, 0]
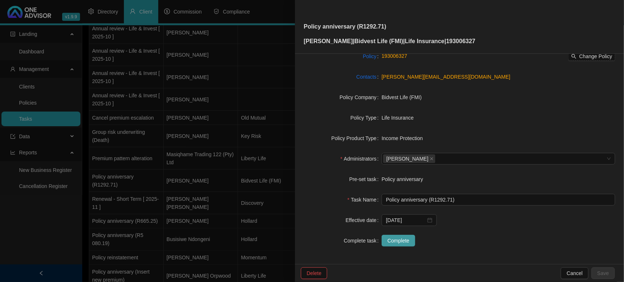
click at [396, 242] on span "Complete" at bounding box center [398, 240] width 22 height 8
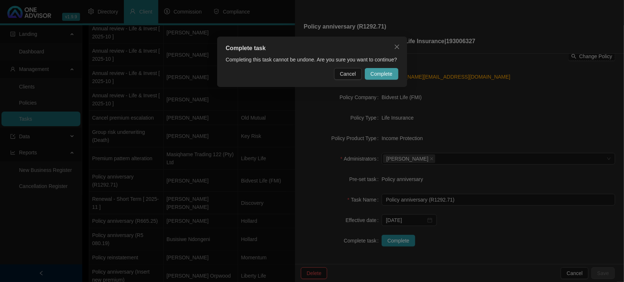
click at [386, 72] on span "Complete" at bounding box center [382, 74] width 22 height 8
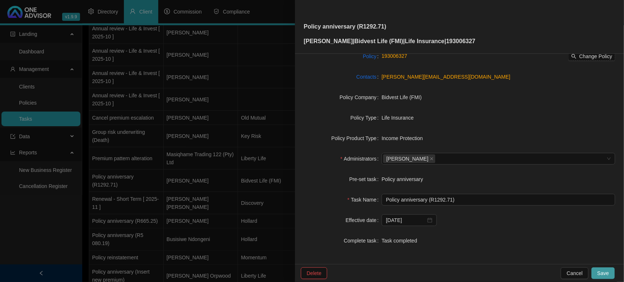
click at [605, 274] on span "Save" at bounding box center [603, 273] width 12 height 8
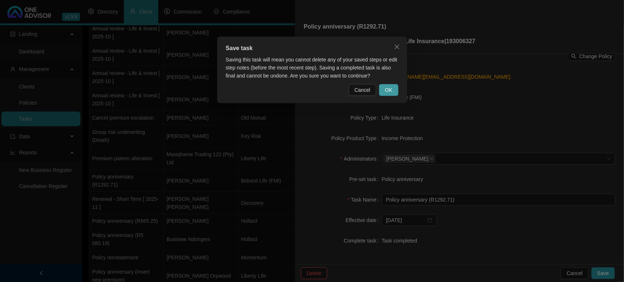
click at [391, 92] on span "OK" at bounding box center [388, 90] width 7 height 8
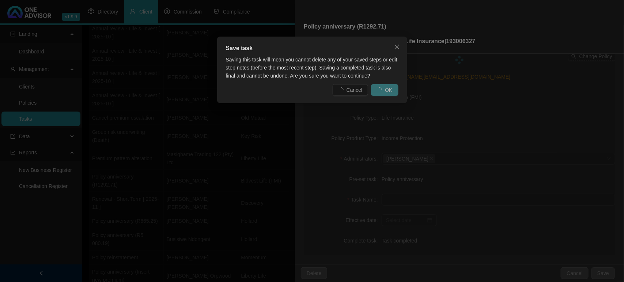
scroll to position [67, 0]
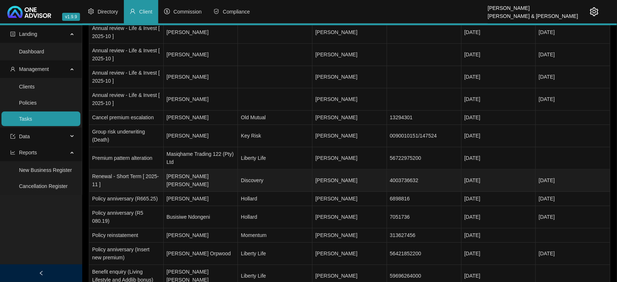
click at [290, 177] on td "Discovery" at bounding box center [275, 181] width 75 height 22
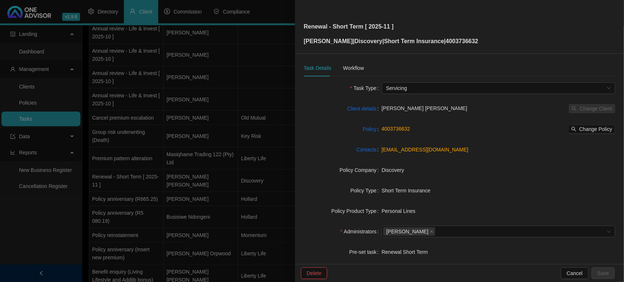
scroll to position [0, 0]
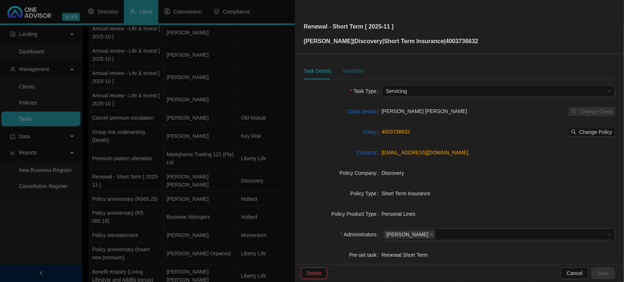
click at [360, 72] on div "Workflow" at bounding box center [353, 71] width 21 height 8
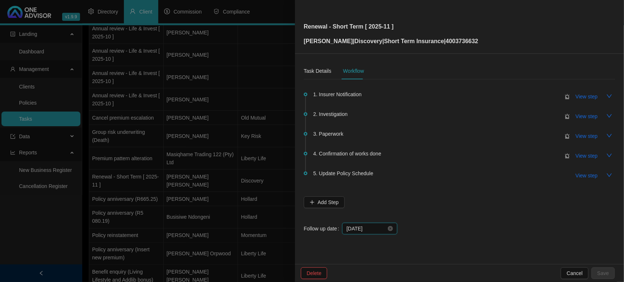
click at [373, 229] on input "2025-10-06" at bounding box center [367, 228] width 40 height 8
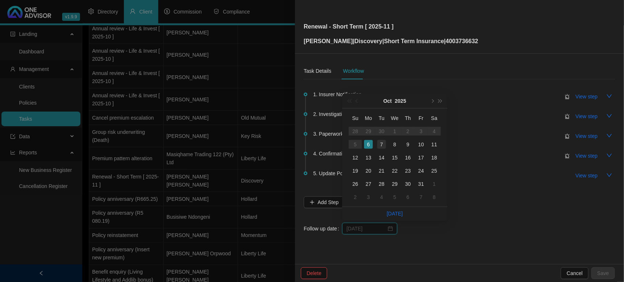
type input "2025-10-07"
click at [382, 145] on div "7" at bounding box center [381, 144] width 9 height 9
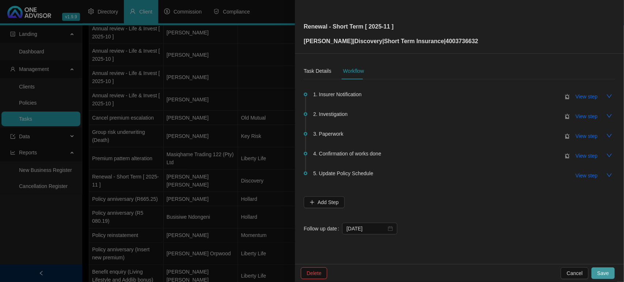
click at [604, 269] on span "Save" at bounding box center [603, 273] width 12 height 8
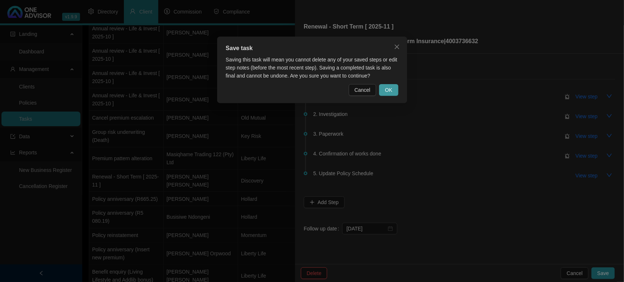
click at [393, 91] on button "OK" at bounding box center [388, 90] width 19 height 12
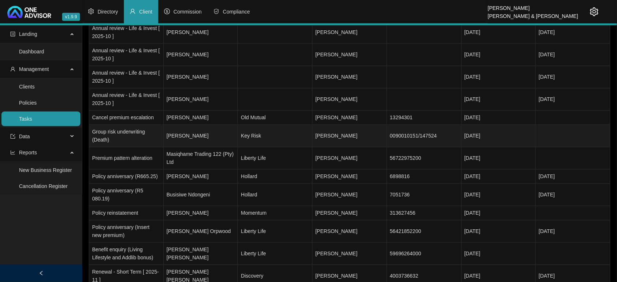
click at [200, 130] on td "Jayne Armour" at bounding box center [201, 136] width 75 height 22
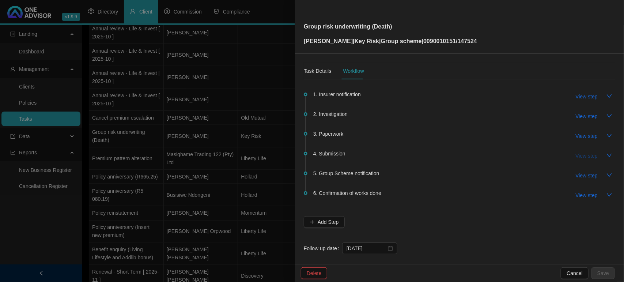
click at [583, 154] on span "View step" at bounding box center [587, 156] width 22 height 8
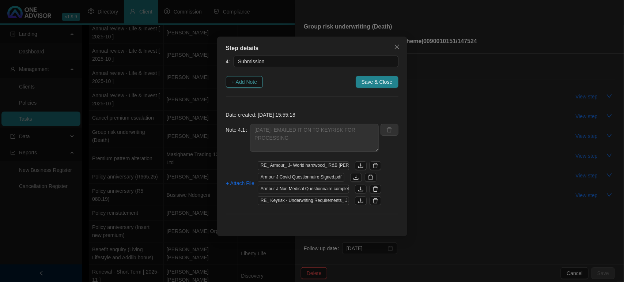
click at [242, 79] on span "+ Add Note" at bounding box center [245, 82] width 26 height 8
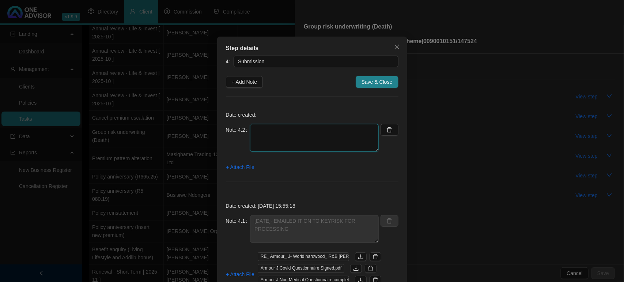
click at [297, 126] on textarea at bounding box center [314, 138] width 129 height 28
type textarea "e"
type textarea "EMAILED MELISSA TO SEE WHAT IS THE TURN AROUND TIME"
click at [237, 166] on span "+ Attach File" at bounding box center [240, 167] width 28 height 8
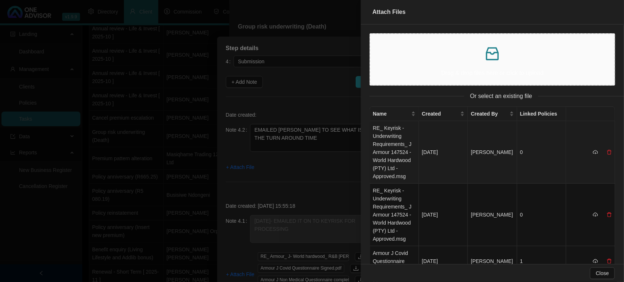
click at [454, 161] on td "Oct 6, 2025" at bounding box center [443, 152] width 49 height 63
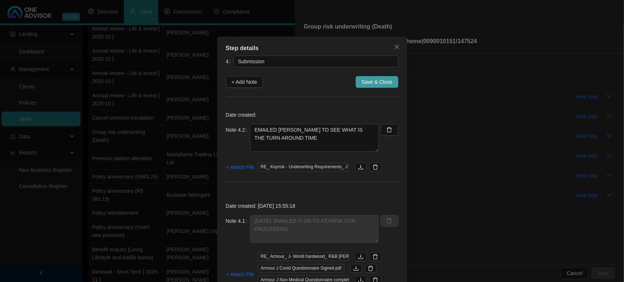
click at [366, 81] on span "Save & Close" at bounding box center [376, 82] width 31 height 8
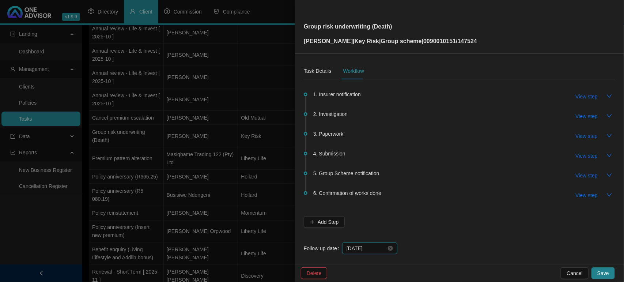
click at [375, 247] on input "2025-10-06" at bounding box center [367, 248] width 40 height 8
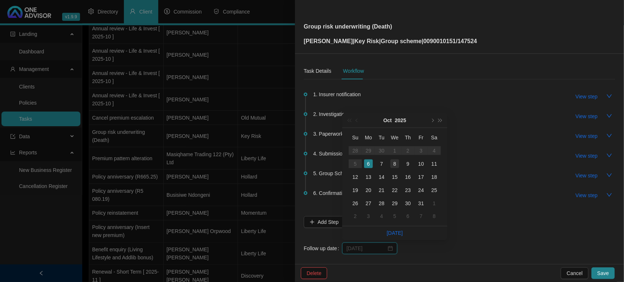
type input "2025-10-08"
click at [398, 161] on div "8" at bounding box center [394, 163] width 9 height 9
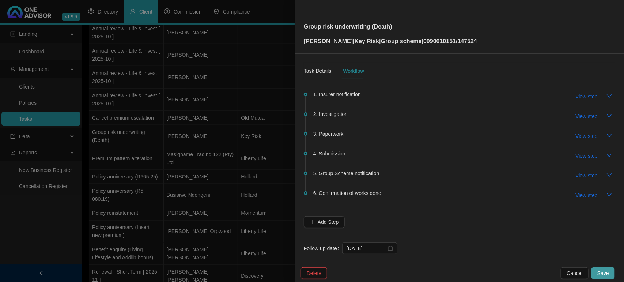
click at [607, 269] on button "Save" at bounding box center [602, 273] width 23 height 12
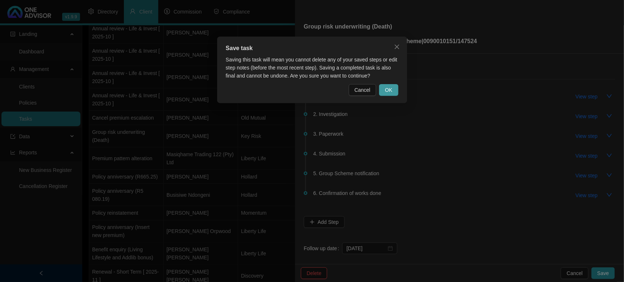
click at [390, 89] on span "OK" at bounding box center [388, 90] width 7 height 8
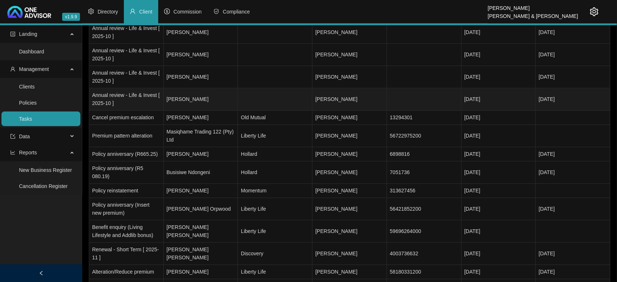
click at [273, 103] on td at bounding box center [275, 99] width 75 height 22
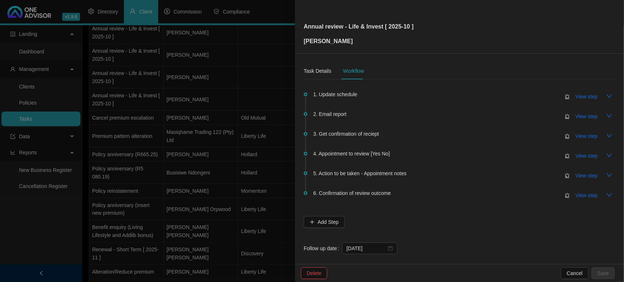
click at [272, 109] on div at bounding box center [312, 141] width 624 height 282
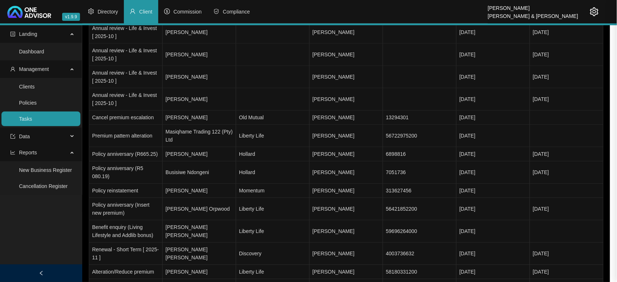
click at [272, 111] on td "Old Mutual" at bounding box center [272, 118] width 73 height 14
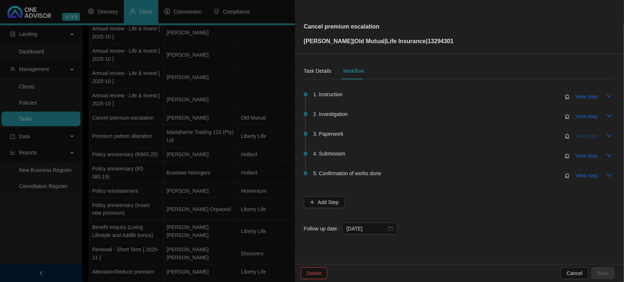
click at [583, 133] on span "View step" at bounding box center [587, 136] width 22 height 8
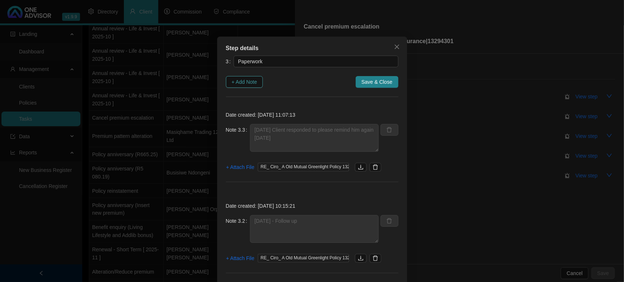
click at [241, 83] on span "+ Add Note" at bounding box center [245, 82] width 26 height 8
type textarea "30/09/2025 Client responded to please remind him again on Monday"
type textarea "30/09/2025 - Follow up"
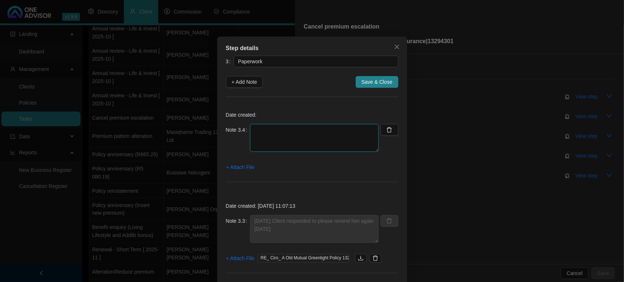
click at [265, 136] on textarea at bounding box center [314, 138] width 129 height 28
type textarea "06/10/2025 Sent reminder as requested"
click at [237, 169] on span "+ Attach File" at bounding box center [240, 167] width 28 height 8
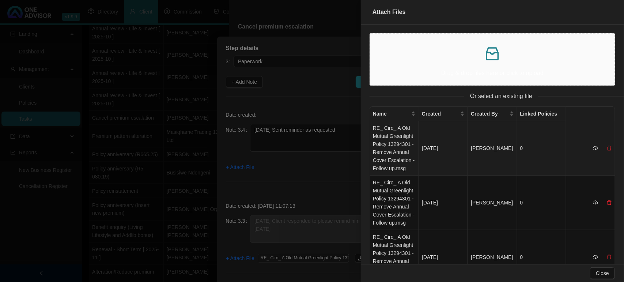
click at [400, 153] on td "RE_ Ciro_ A Old Mutual Greenlight Policy 13294301 - Remove Annual Cover Escalat…" at bounding box center [394, 148] width 49 height 54
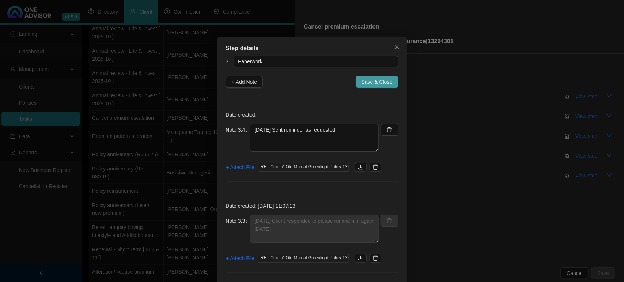
click at [357, 81] on button "Save & Close" at bounding box center [377, 82] width 43 height 12
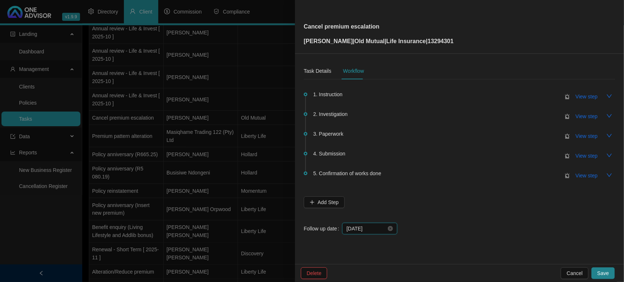
click at [375, 230] on input "2025-10-06" at bounding box center [367, 228] width 40 height 8
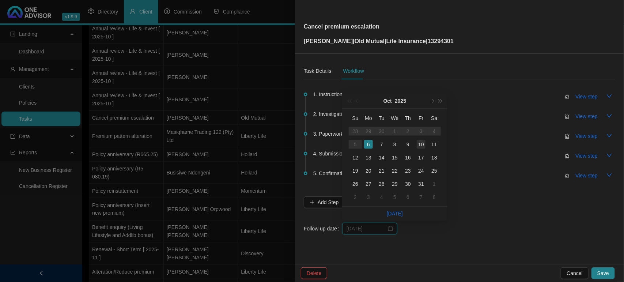
type input "2025-10-10"
click at [417, 143] on div "10" at bounding box center [421, 144] width 9 height 9
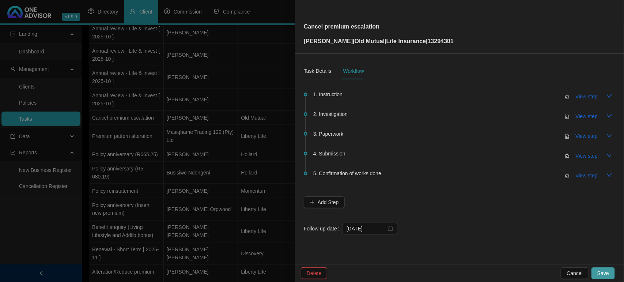
click at [607, 276] on span "Save" at bounding box center [603, 273] width 12 height 8
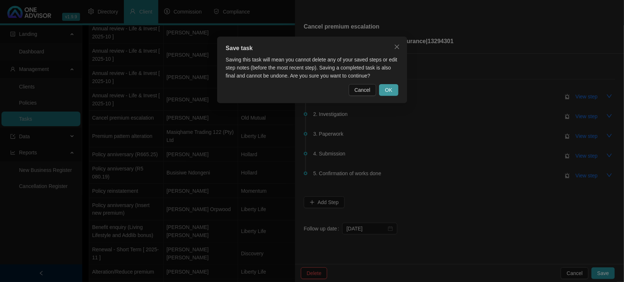
click at [390, 90] on span "OK" at bounding box center [388, 90] width 7 height 8
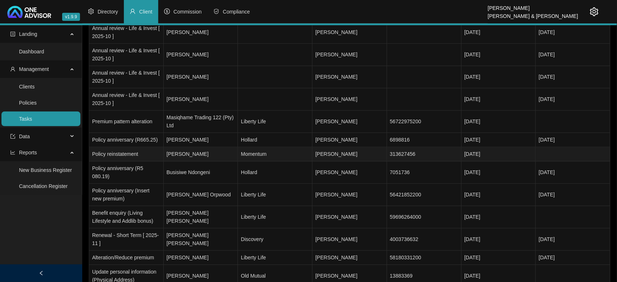
click at [218, 152] on td "Eugene Yegambaram" at bounding box center [201, 154] width 75 height 14
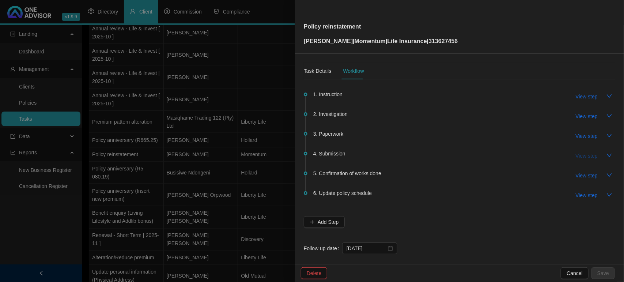
click at [581, 156] on span "View step" at bounding box center [587, 156] width 22 height 8
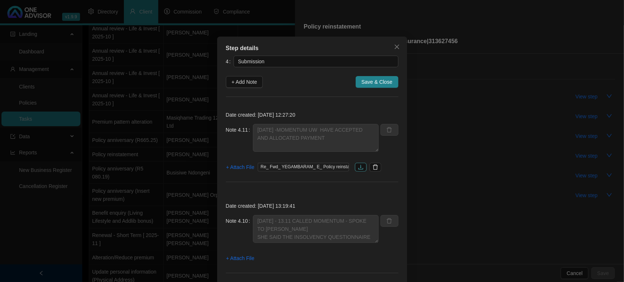
click at [358, 167] on icon "download" at bounding box center [360, 167] width 5 height 5
click at [249, 79] on span "+ Add Note" at bounding box center [245, 82] width 26 height 8
type textarea "02/10/2025 -MOMENTUM UW HAVE ACCEPTED AND ALLOCATED PAYMENT"
type textarea "01/10/2025 - 13.11 CALLED MOMENTUM - SPOKE TO LAVERN SHE SAID THE INSOLVENCY QU…"
type textarea "29/09/2025 -CLIENT MADE PAYMENT / I FORWARDED PROOF OF PAYMENT AND AGAIN THE IN…"
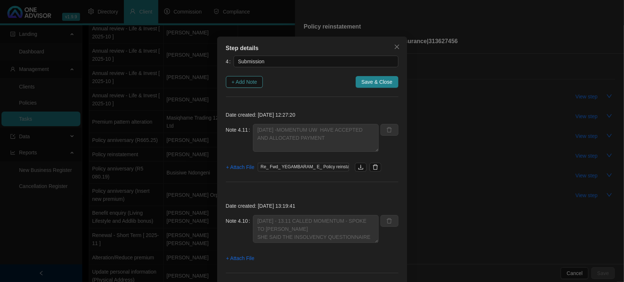
type textarea "29/09/2025 - CLIENT CALLED FOR BANK DETAILS / I EMAILED THEM TO HIM"
type textarea "29/09/2025- CLIENT SUBMITTED INSOLVENCY QUESTIONNAIRE DIRECTLY TO MOMENTUM / AN…"
type textarea "26/09/2025 CLIENT FORWARDED THE INSOLVENCY QUESTIONNAIRE TO RELEVANT PERSON TO …"
type textarea "25/09/2025 MOMENTUM EMAILED CLIENT AND I ON OUTSTANDING REQUIREMENTS"
type textarea "22/09/2025 - EMAILED THE CLIENT THE INSOLVENCY QUESITONNAIRE FOR COMPLETION"
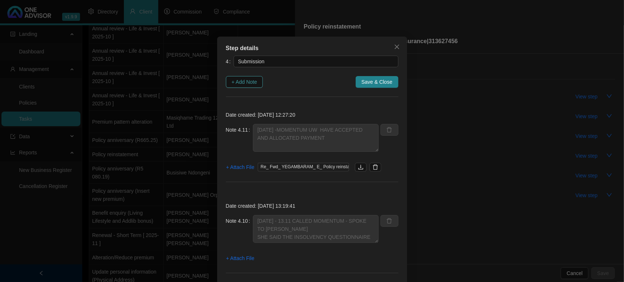
type textarea "22/09/2025 - RECEIVED NOTIFICATION THAT THEY REQUIRE AN INSOLVENCY QUESTIONNAIR…"
type textarea "18/09/2025 MYRIAD CONFIRMED RECIEPT AND THEY HAVE SENT TO UW DEPARTMENT AND THE…"
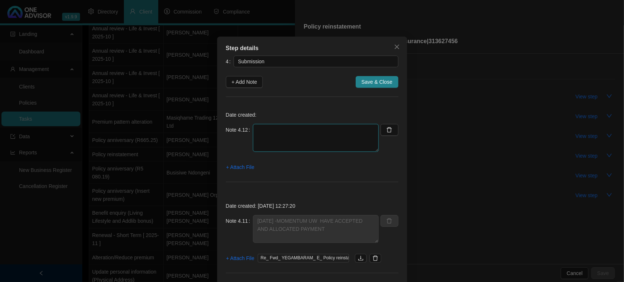
drag, startPoint x: 326, startPoint y: 134, endPoint x: 331, endPoint y: 132, distance: 5.1
click at [326, 133] on textarea at bounding box center [316, 138] width 126 height 28
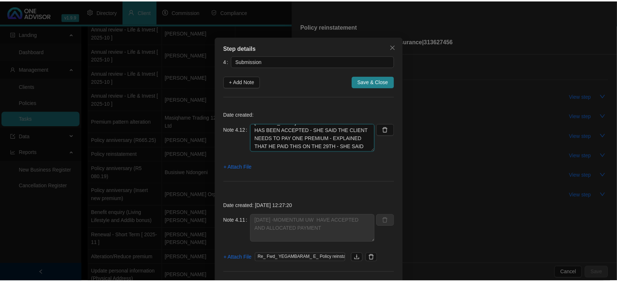
scroll to position [22, 0]
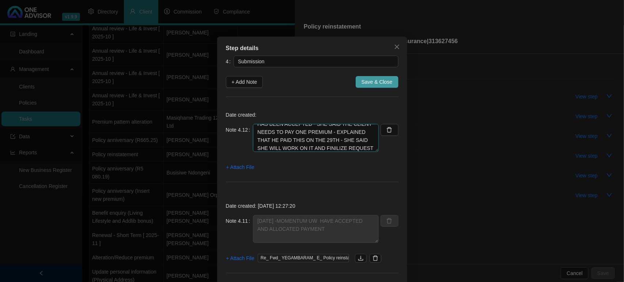
type textarea "06/10/2025-09.14- CALL MOMENTUM - ADELE CONFIRMED THAT THE CASE HAS BEEN ACCEPT…"
click at [364, 85] on span "Save & Close" at bounding box center [376, 82] width 31 height 8
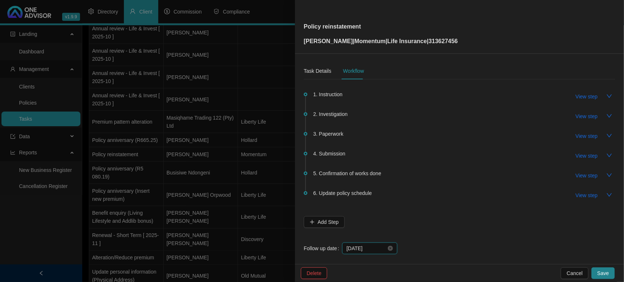
click at [378, 248] on input "2025-10-06" at bounding box center [367, 248] width 40 height 8
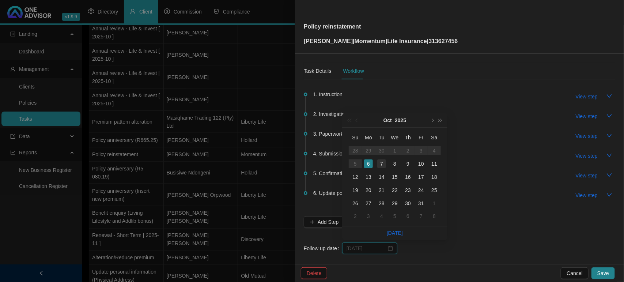
type input "2025-10-07"
click at [382, 165] on div "7" at bounding box center [381, 163] width 9 height 9
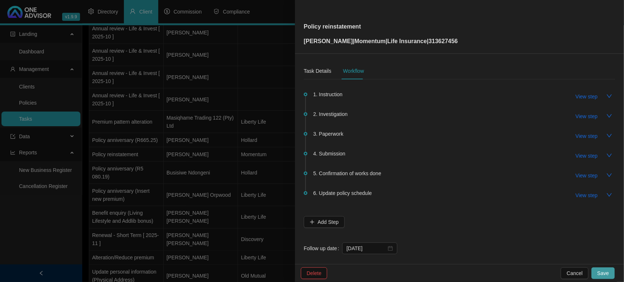
click at [607, 274] on span "Save" at bounding box center [603, 273] width 12 height 8
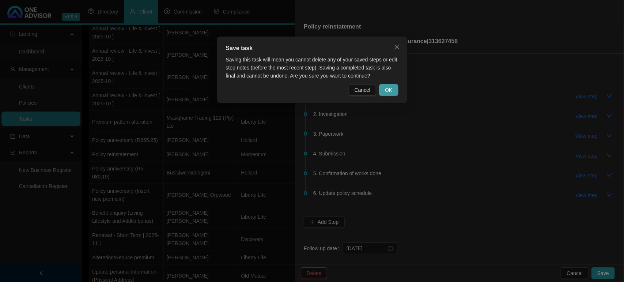
click at [389, 86] on span "OK" at bounding box center [388, 90] width 7 height 8
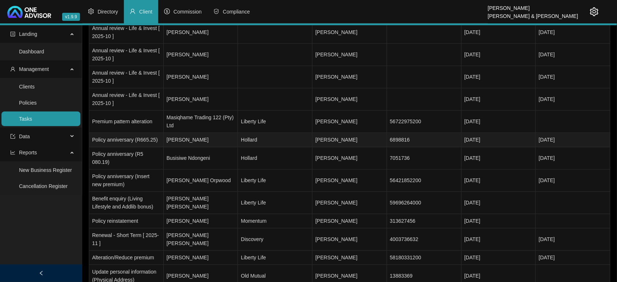
click at [431, 133] on td "6898816" at bounding box center [424, 140] width 75 height 14
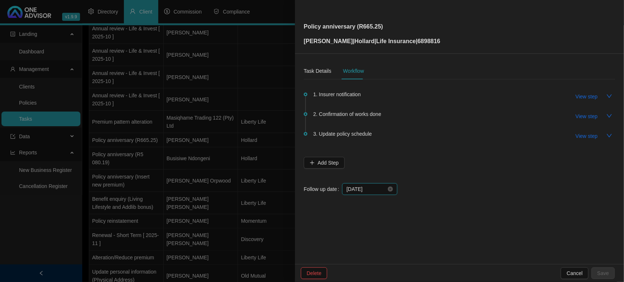
click at [373, 189] on input "2025-10-06" at bounding box center [367, 189] width 40 height 8
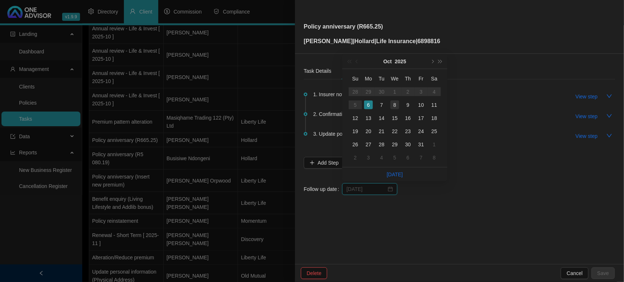
type input "2025-10-08"
click at [398, 108] on div "8" at bounding box center [394, 105] width 9 height 9
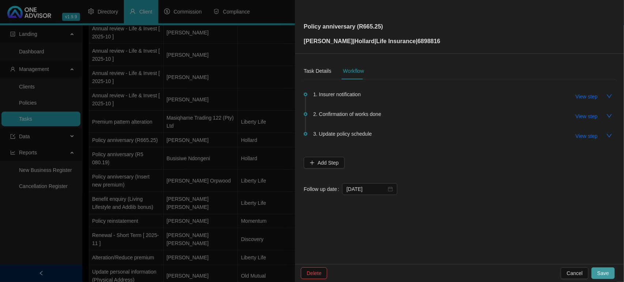
click at [606, 273] on span "Save" at bounding box center [603, 273] width 12 height 8
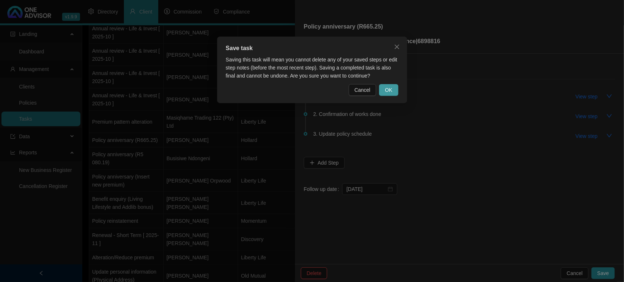
click at [393, 85] on button "OK" at bounding box center [388, 90] width 19 height 12
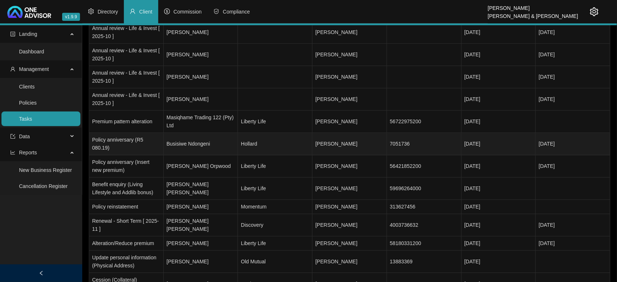
click at [213, 136] on td "Busisiwe Ndongeni" at bounding box center [201, 144] width 75 height 22
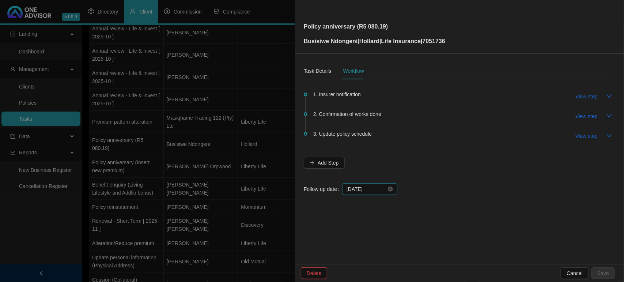
click at [375, 190] on input "2025-10-06" at bounding box center [367, 189] width 40 height 8
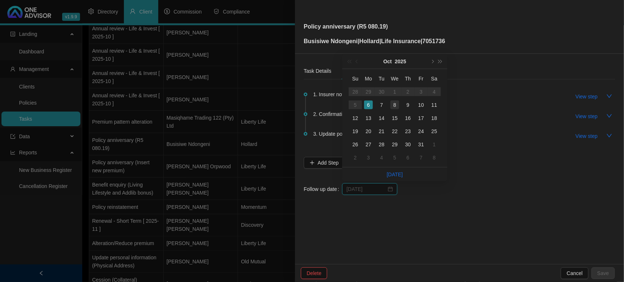
type input "2025-10-08"
click at [391, 106] on div "8" at bounding box center [394, 105] width 9 height 9
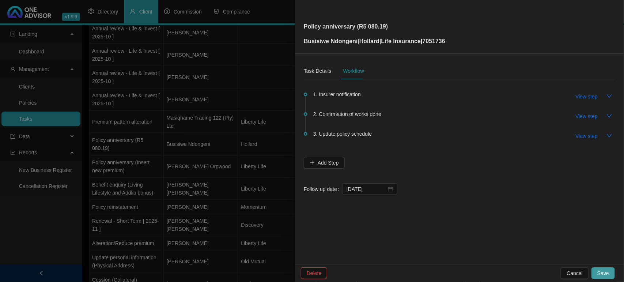
click at [609, 275] on button "Save" at bounding box center [602, 273] width 23 height 12
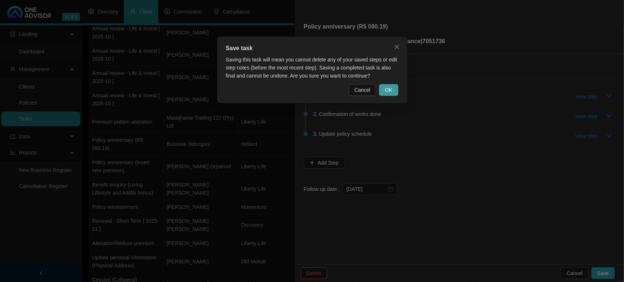
click at [394, 90] on button "OK" at bounding box center [388, 90] width 19 height 12
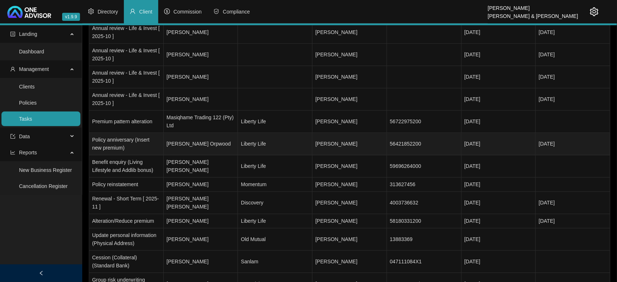
click at [264, 140] on td "Liberty Life" at bounding box center [275, 144] width 75 height 22
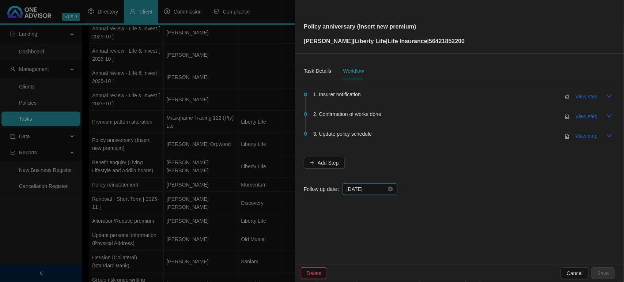
click at [375, 188] on input "2025-10-06" at bounding box center [367, 189] width 40 height 8
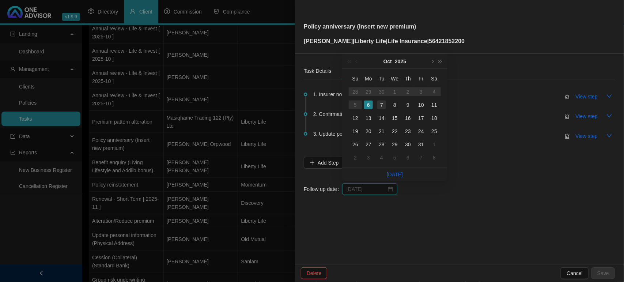
type input "2025-10-07"
click at [386, 106] on div "7" at bounding box center [381, 105] width 9 height 9
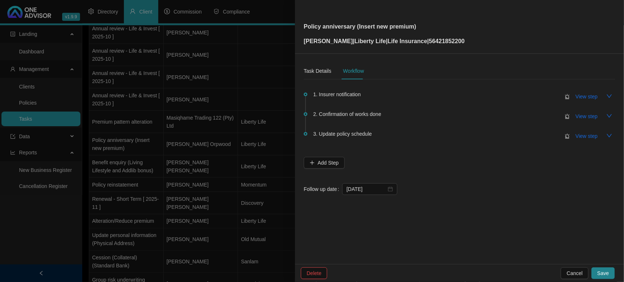
click at [600, 265] on div "Delete Cancel Save" at bounding box center [459, 273] width 329 height 18
click at [599, 273] on span "Save" at bounding box center [603, 273] width 12 height 8
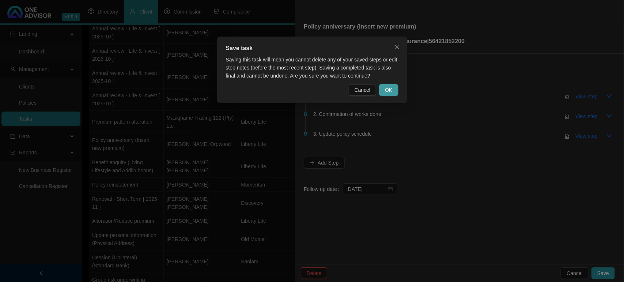
click at [391, 90] on span "OK" at bounding box center [388, 90] width 7 height 8
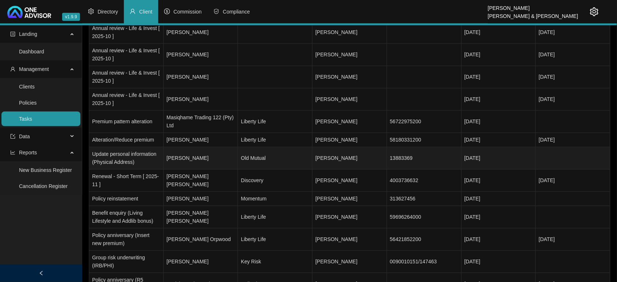
scroll to position [457, 0]
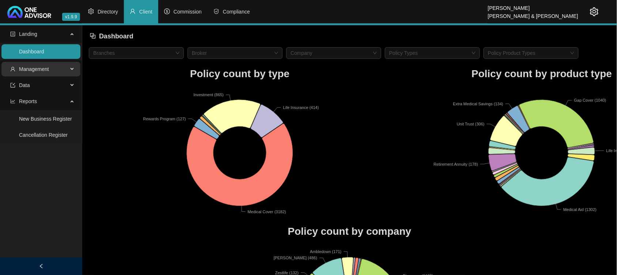
click at [63, 74] on span "Management" at bounding box center [39, 69] width 58 height 15
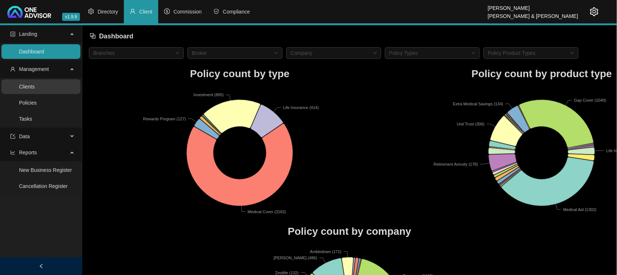
click at [35, 88] on link "Clients" at bounding box center [27, 87] width 16 height 6
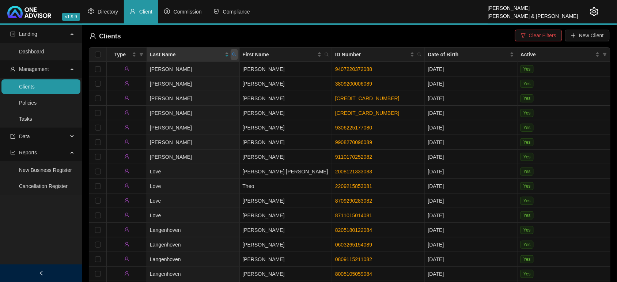
click at [235, 55] on icon "search" at bounding box center [234, 54] width 4 height 4
click at [359, 216] on link "8711015014081" at bounding box center [353, 215] width 37 height 6
